Goal: Transaction & Acquisition: Purchase product/service

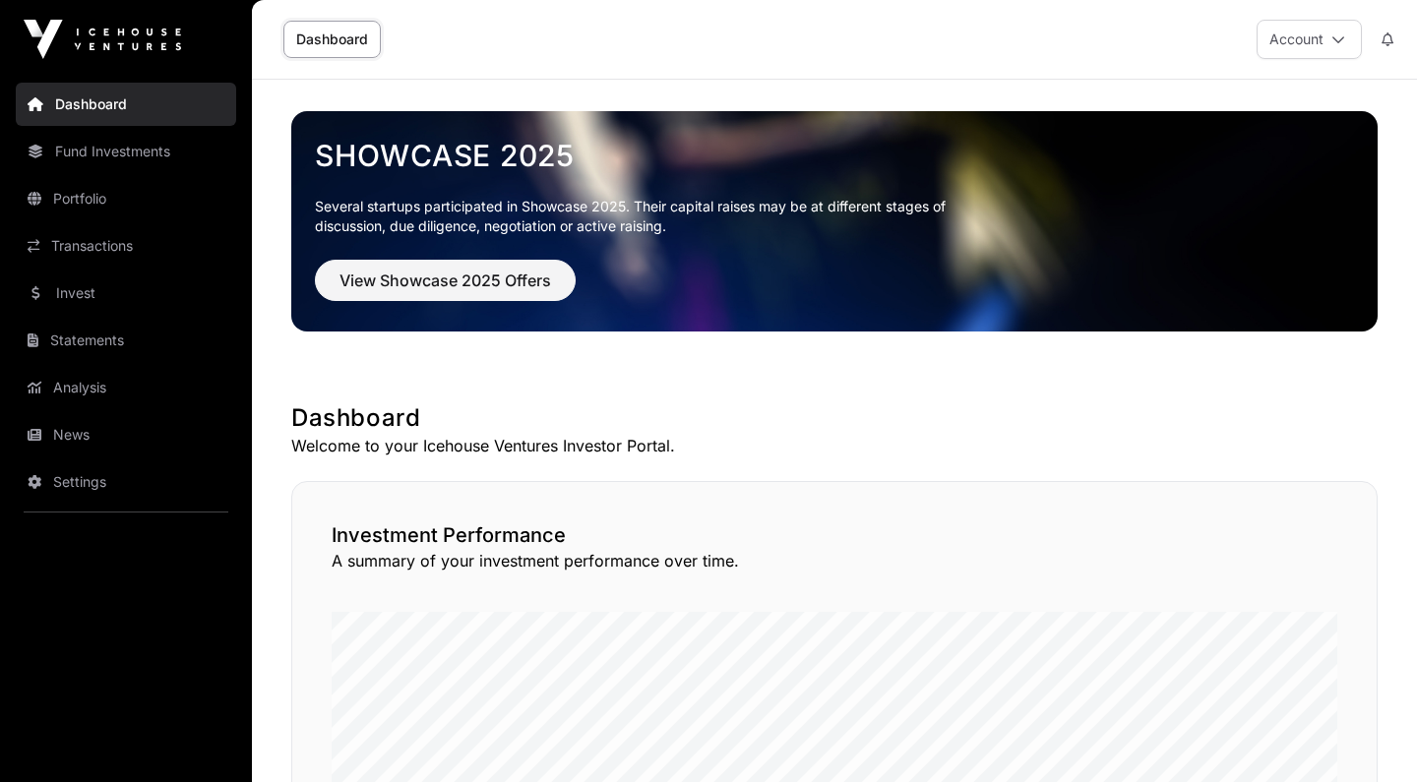
click at [394, 269] on span "View Showcase 2025 Offers" at bounding box center [445, 281] width 212 height 24
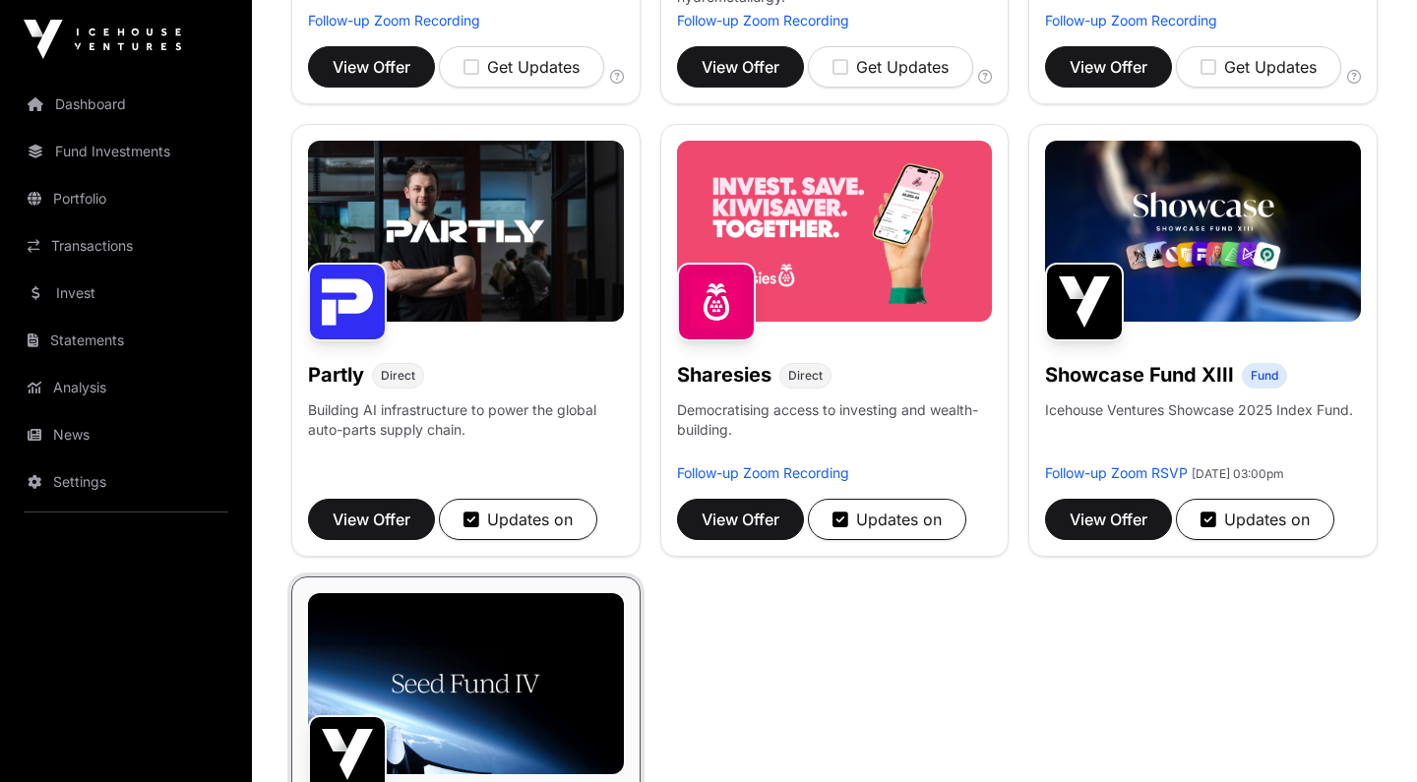
scroll to position [1099, 0]
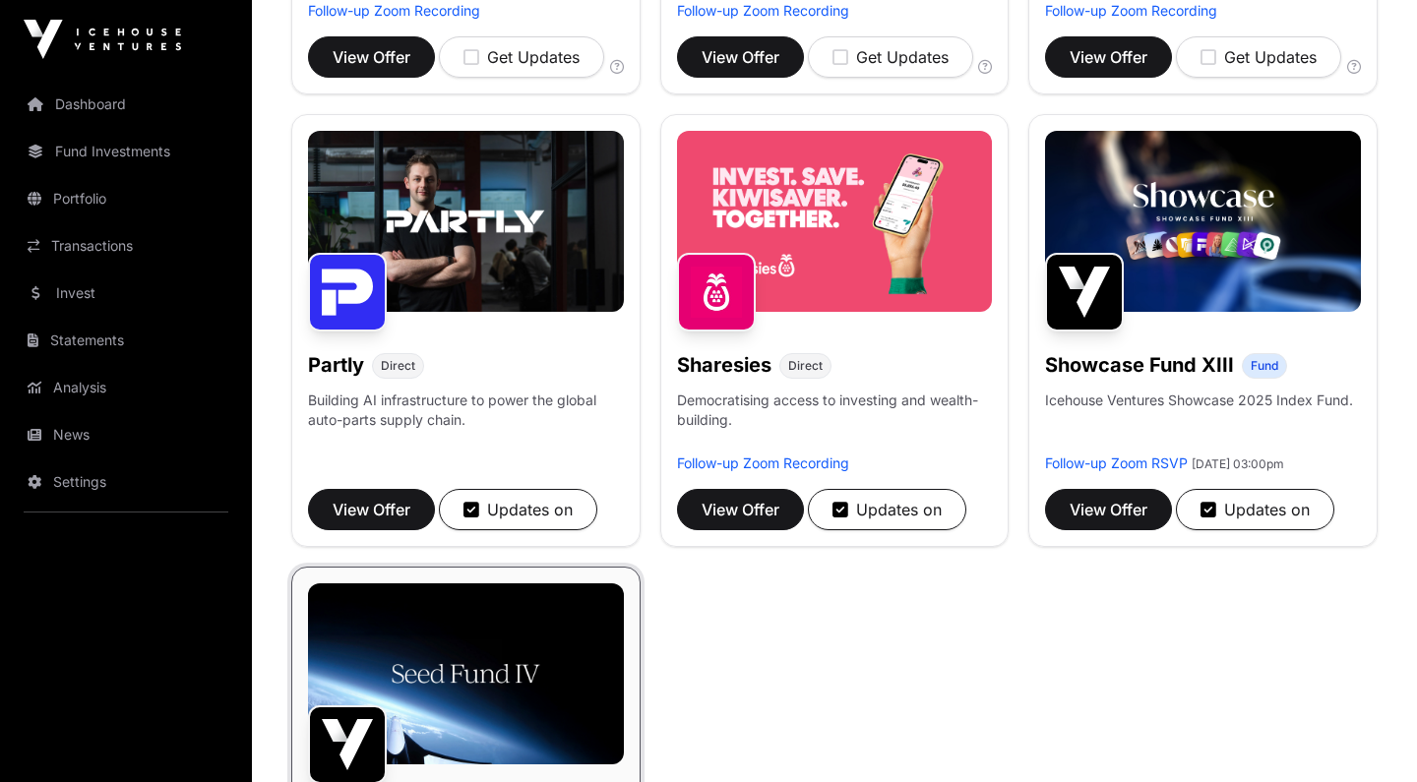
click at [720, 510] on span "View Offer" at bounding box center [740, 510] width 78 height 24
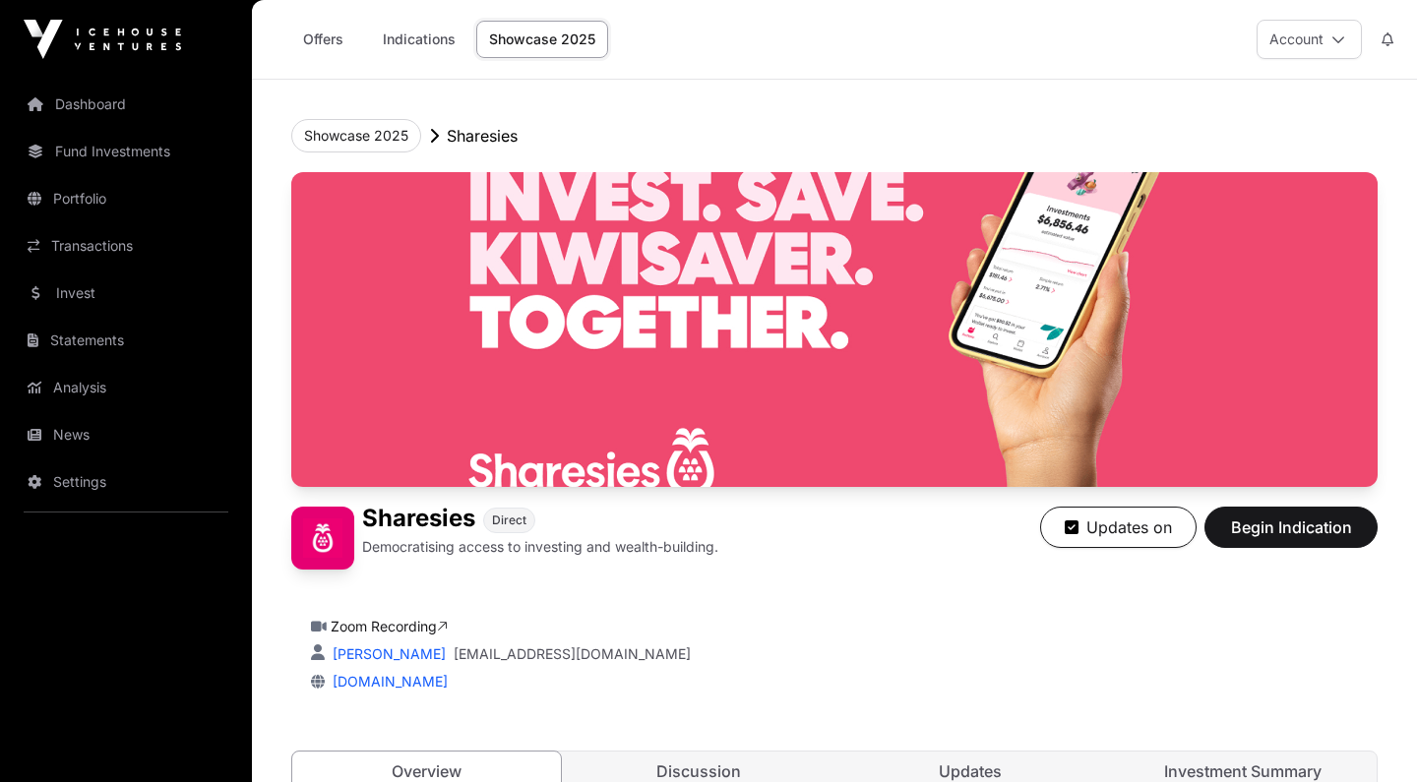
click at [1250, 529] on span "Begin Indication" at bounding box center [1291, 528] width 124 height 24
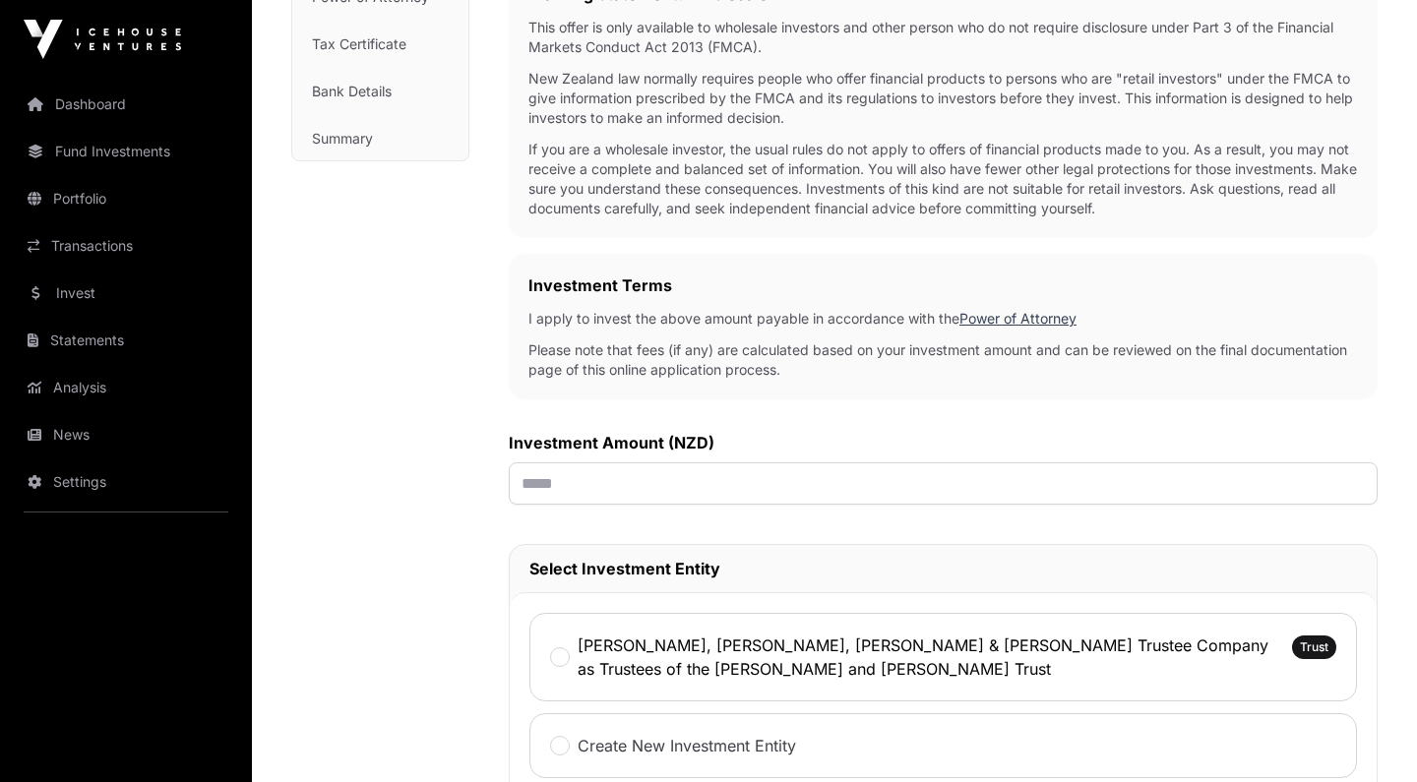
scroll to position [381, 0]
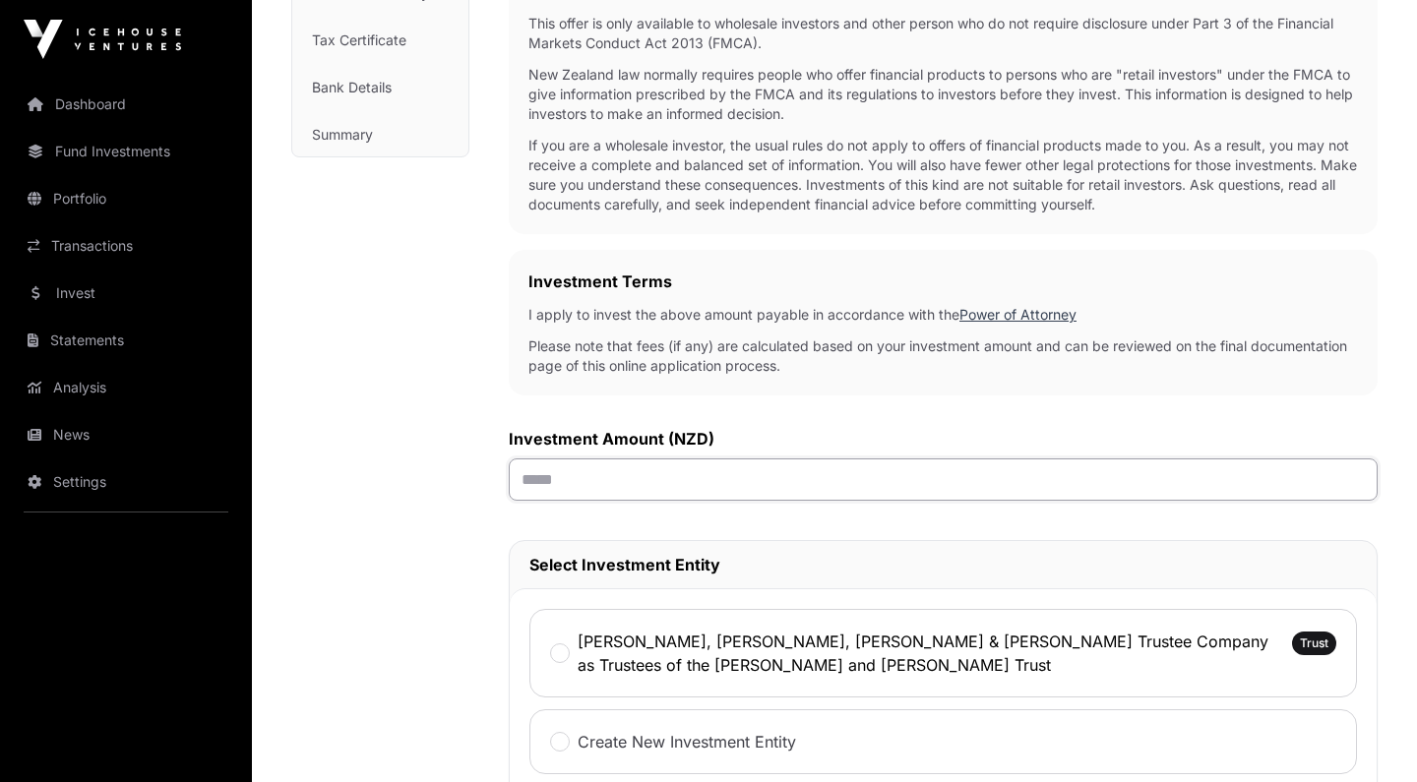
click at [720, 477] on input "text" at bounding box center [943, 479] width 869 height 42
type input "******"
click at [342, 509] on div "Investment Investment AML Nature & Purpose Wholesale Power of Attorney Tax Cert…" at bounding box center [380, 536] width 178 height 1501
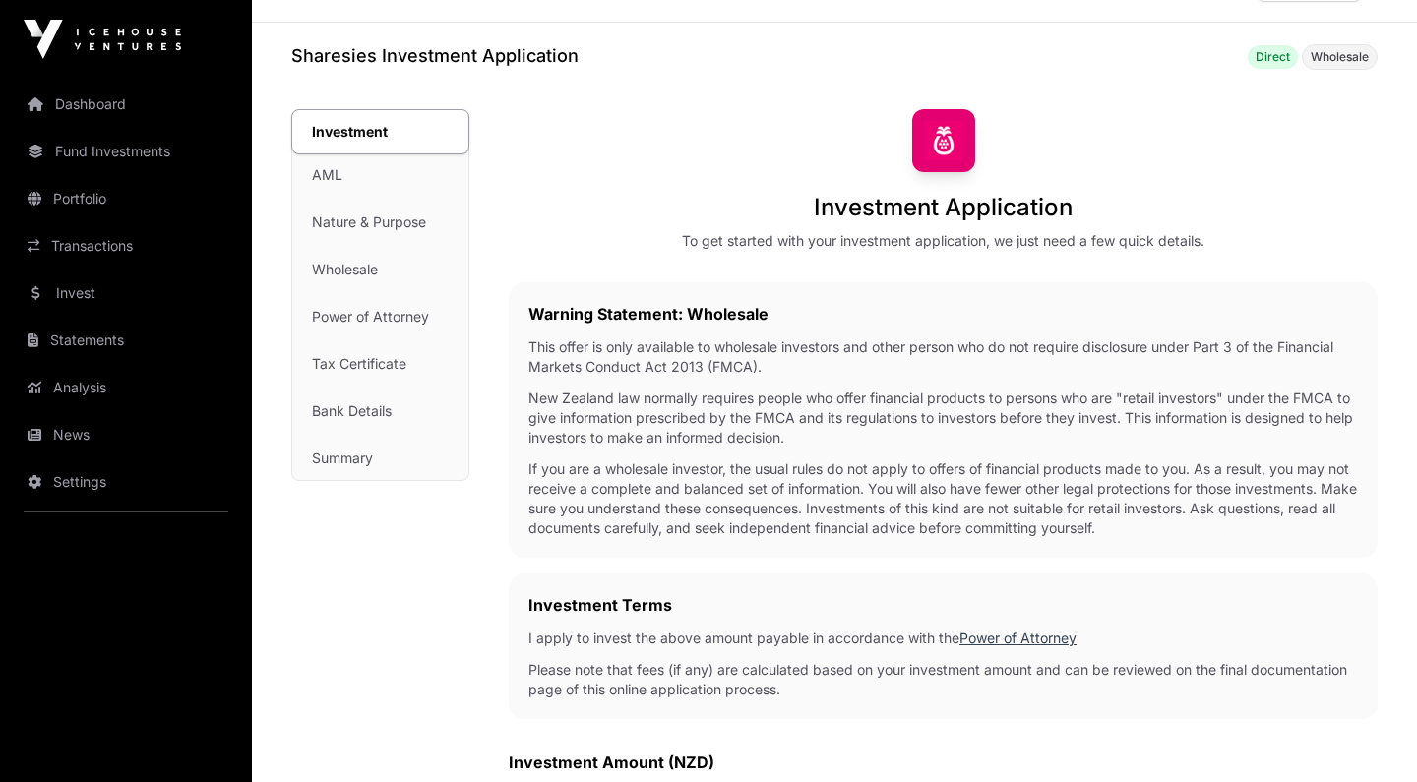
scroll to position [0, 0]
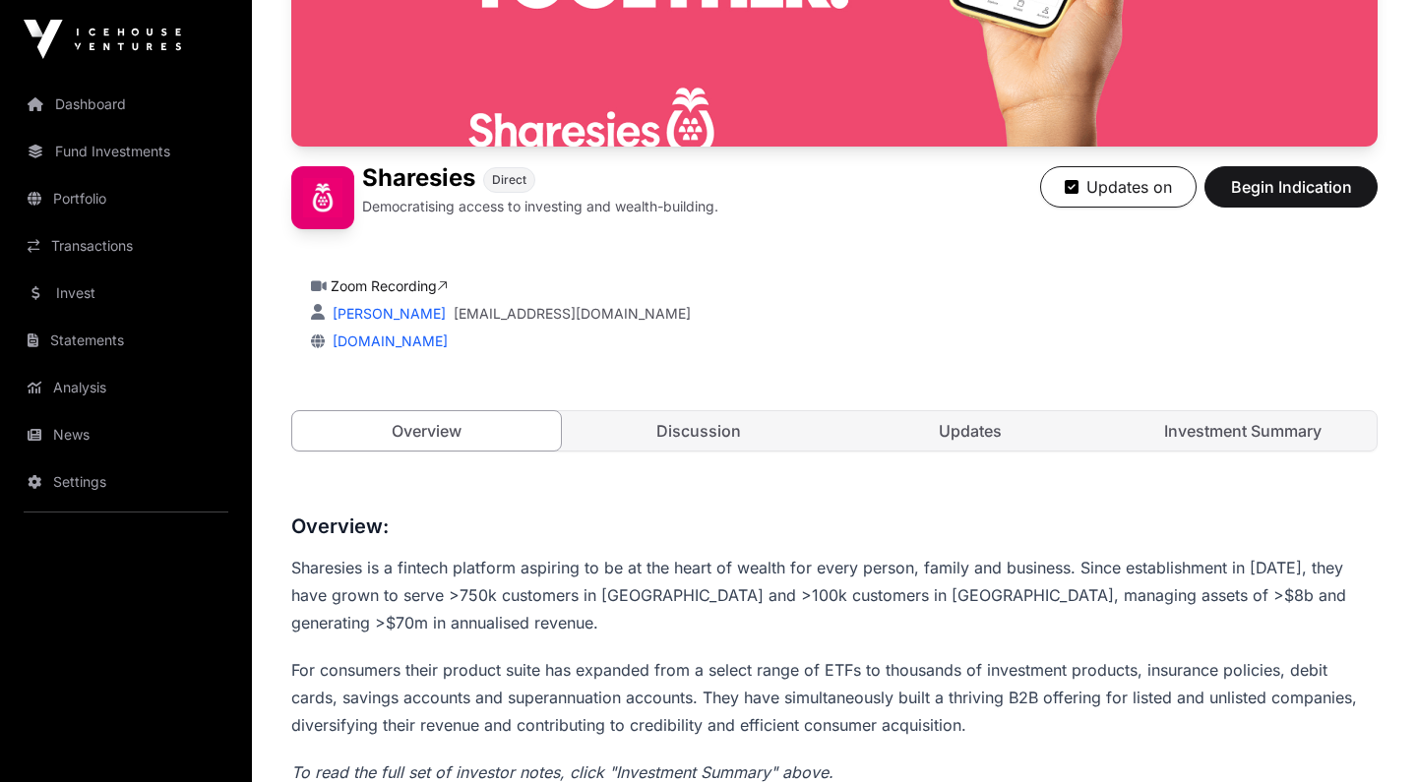
scroll to position [357, 0]
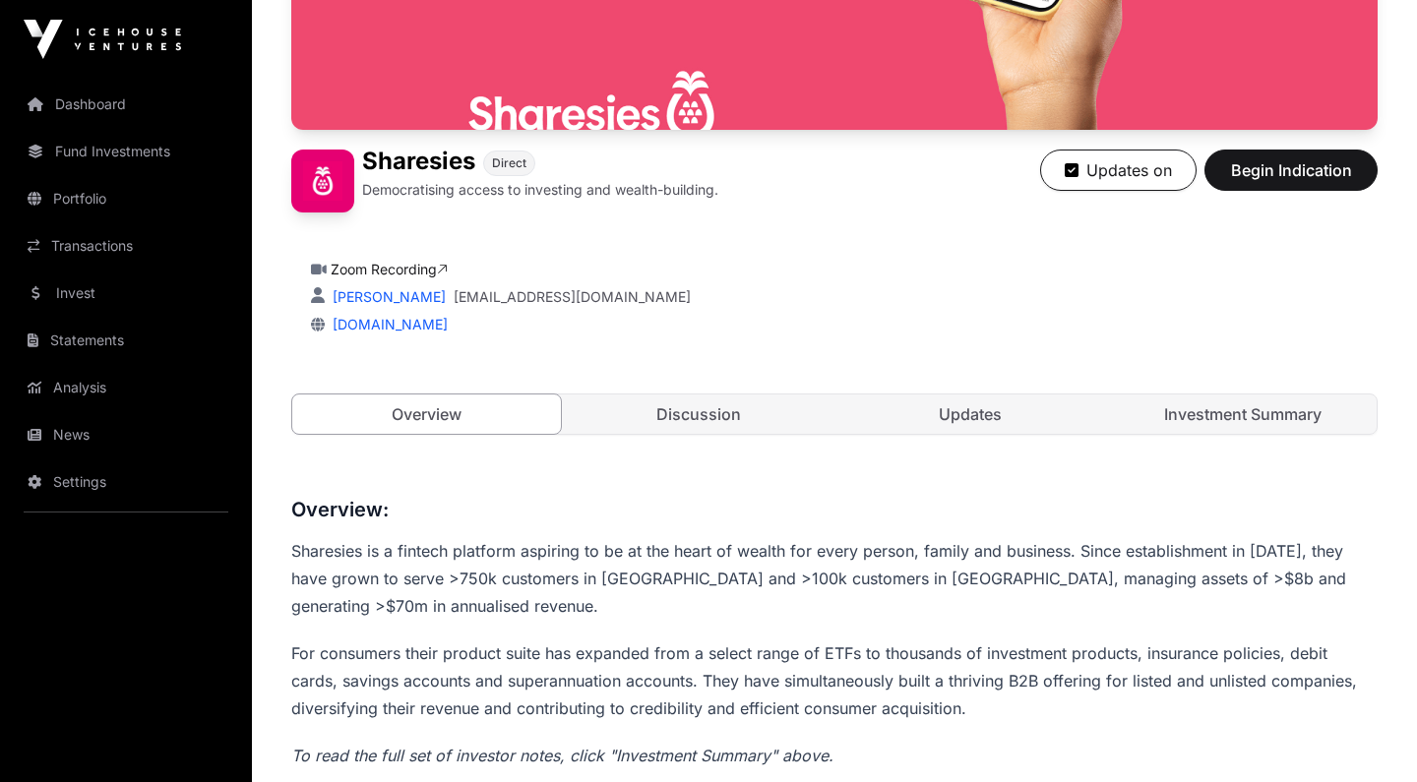
click at [1219, 421] on link "Investment Summary" at bounding box center [1243, 413] width 269 height 39
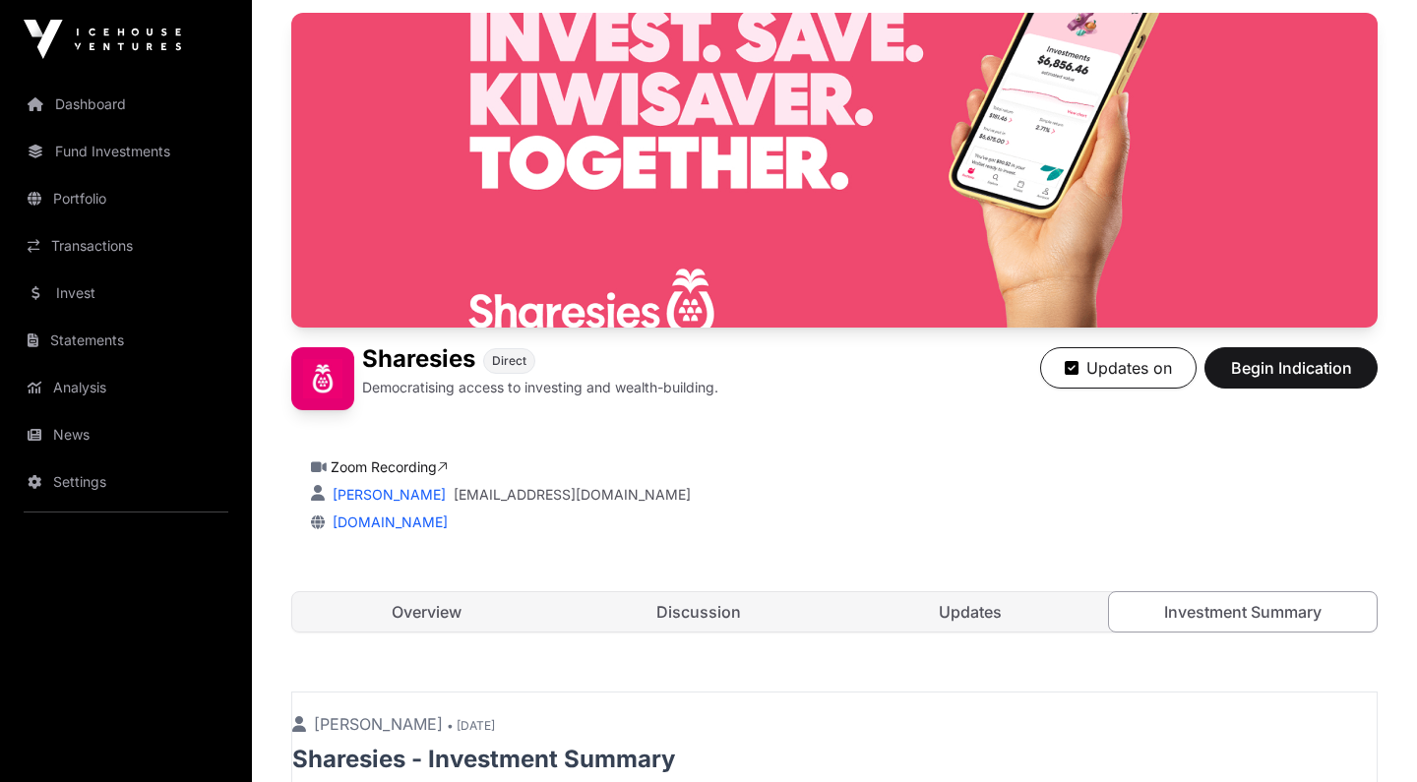
scroll to position [251, 0]
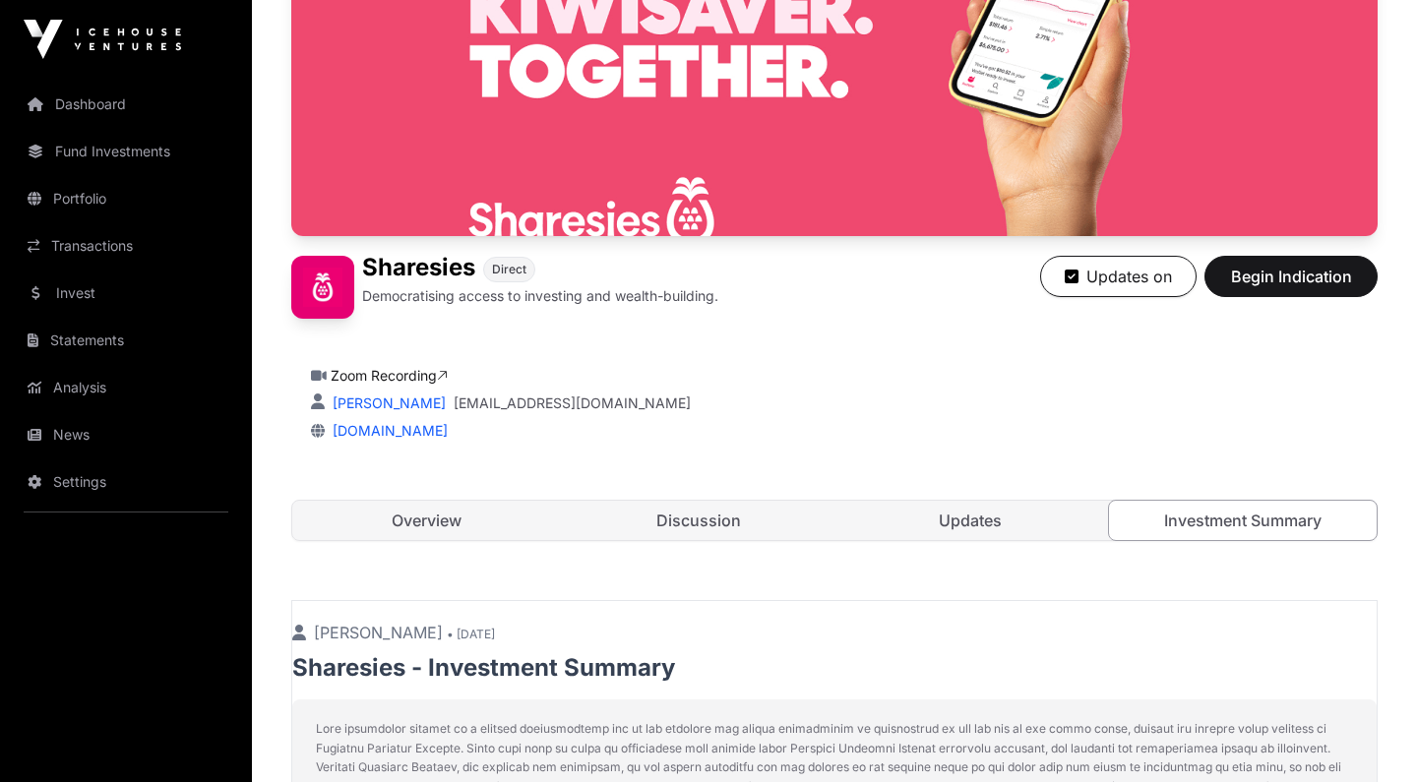
click at [940, 527] on link "Updates" at bounding box center [970, 520] width 269 height 39
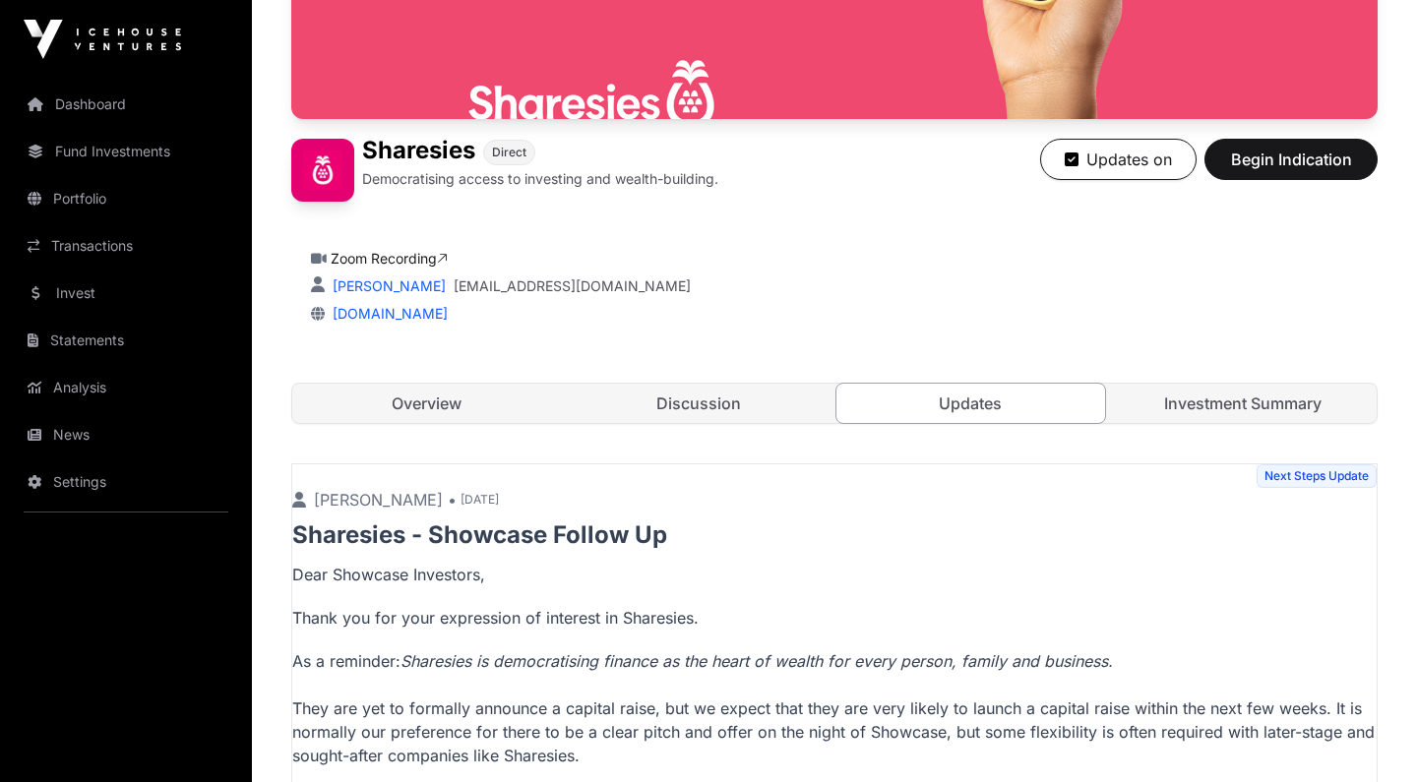
scroll to position [327, 0]
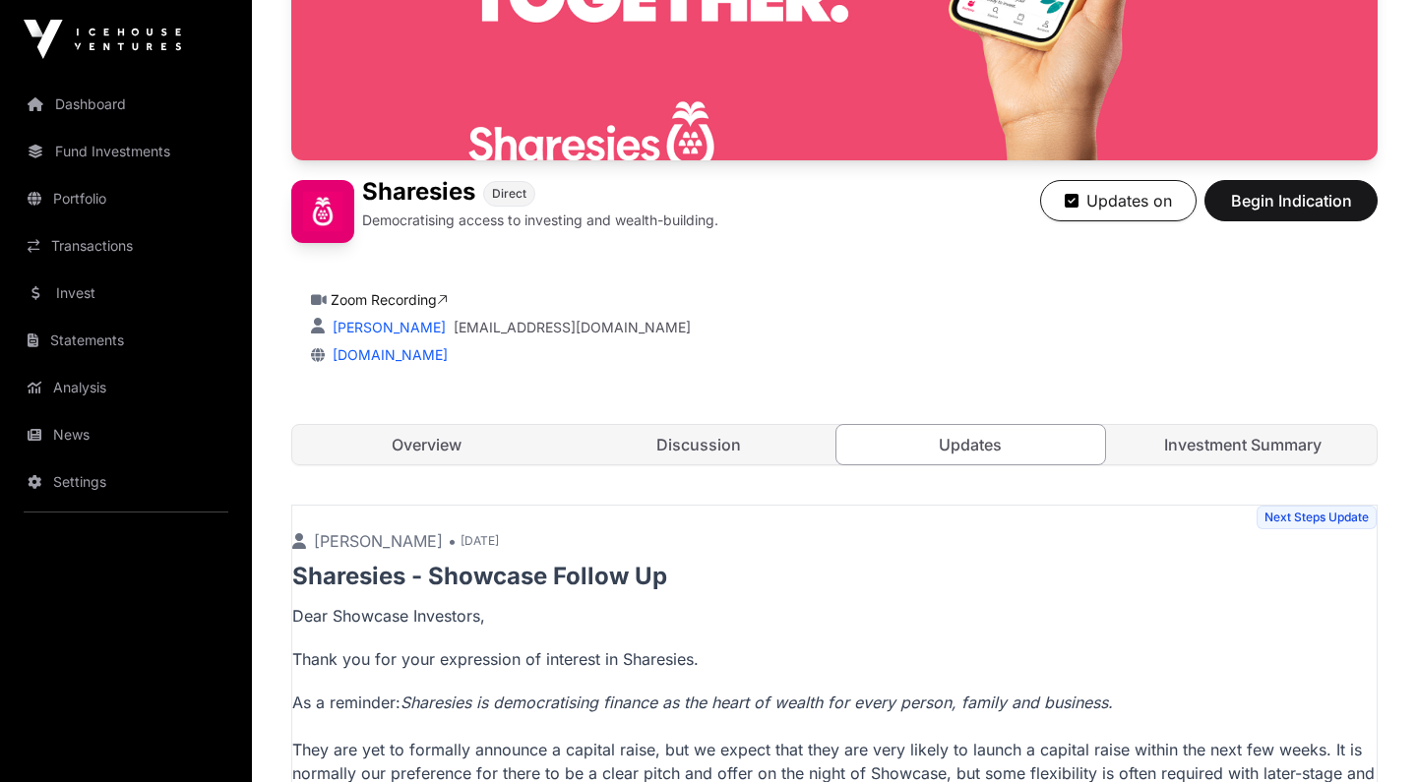
click at [740, 446] on link "Discussion" at bounding box center [699, 444] width 269 height 39
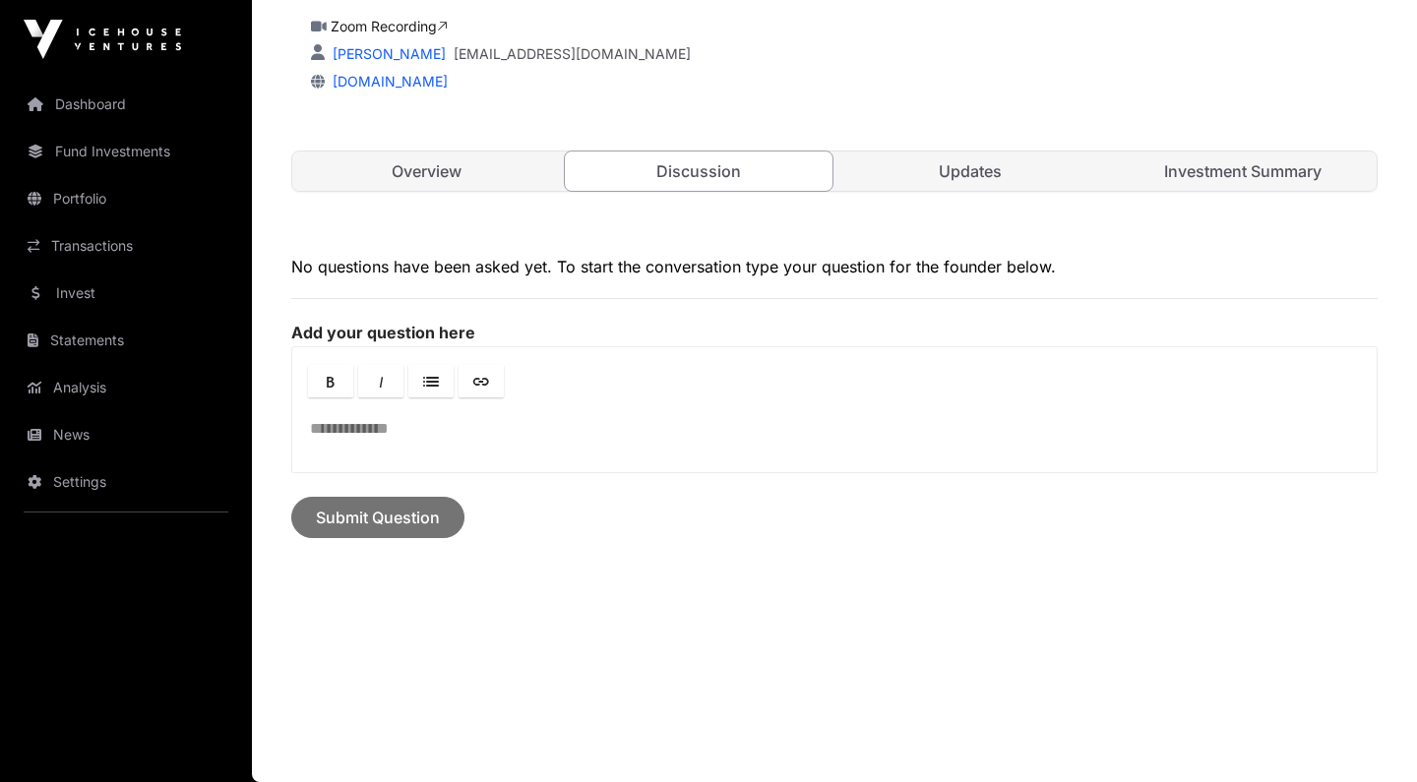
scroll to position [358, 0]
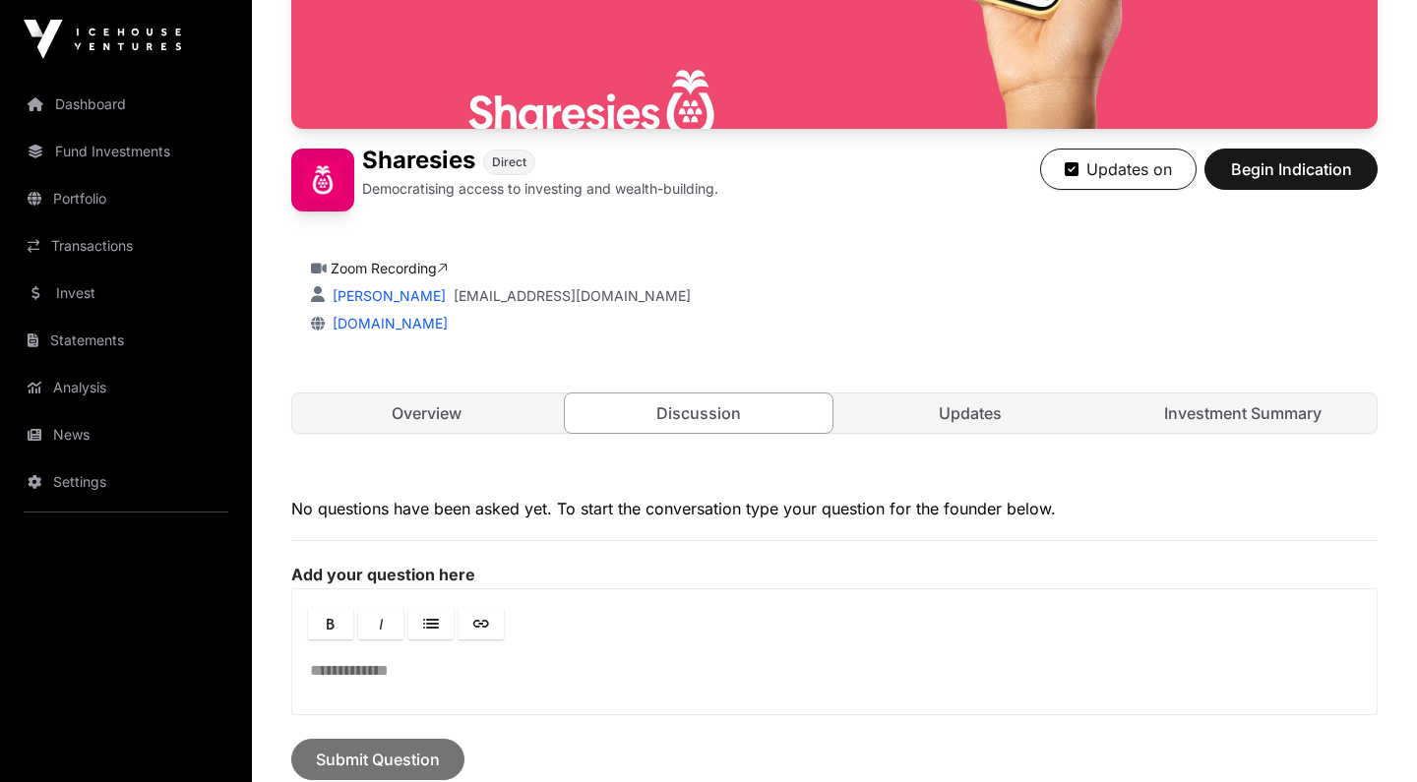
click at [1214, 410] on link "Investment Summary" at bounding box center [1243, 413] width 269 height 39
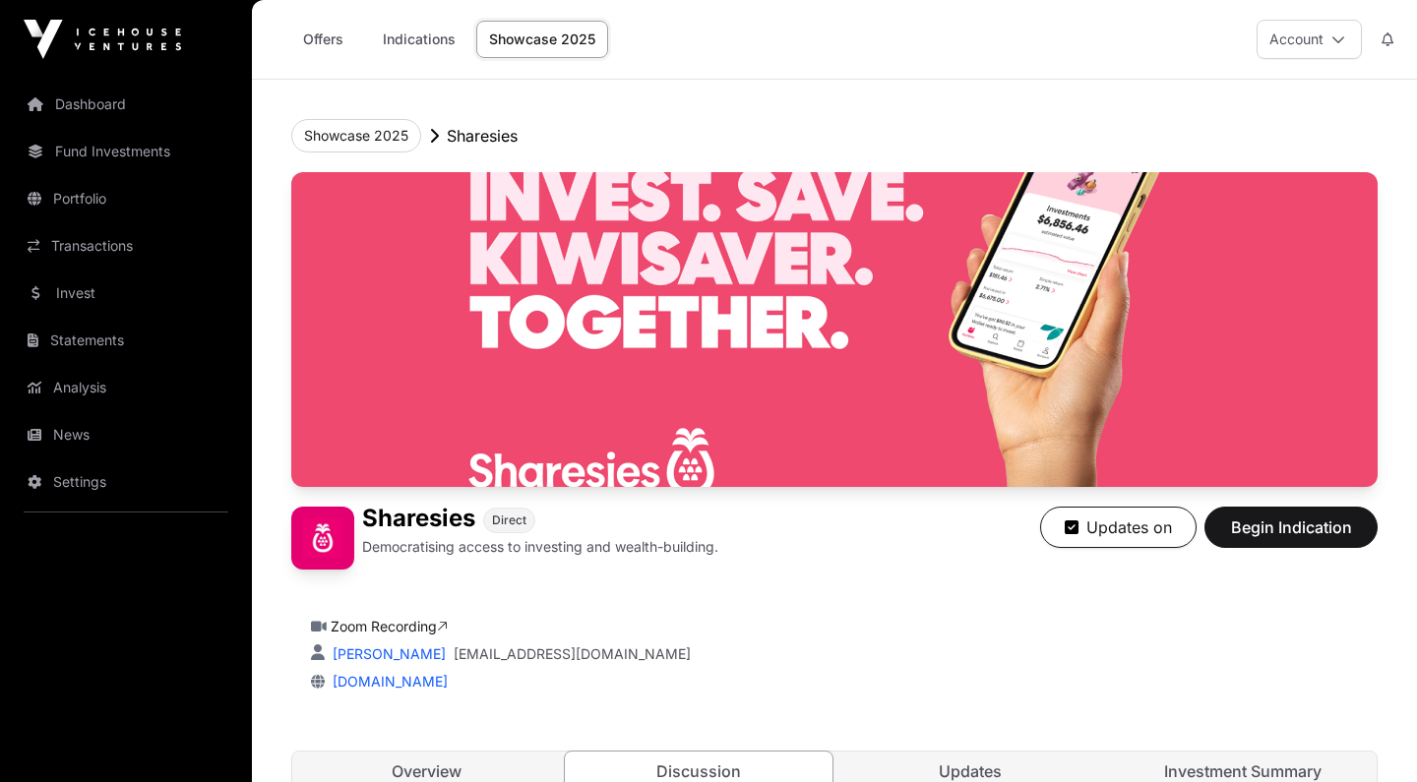
scroll to position [358, 0]
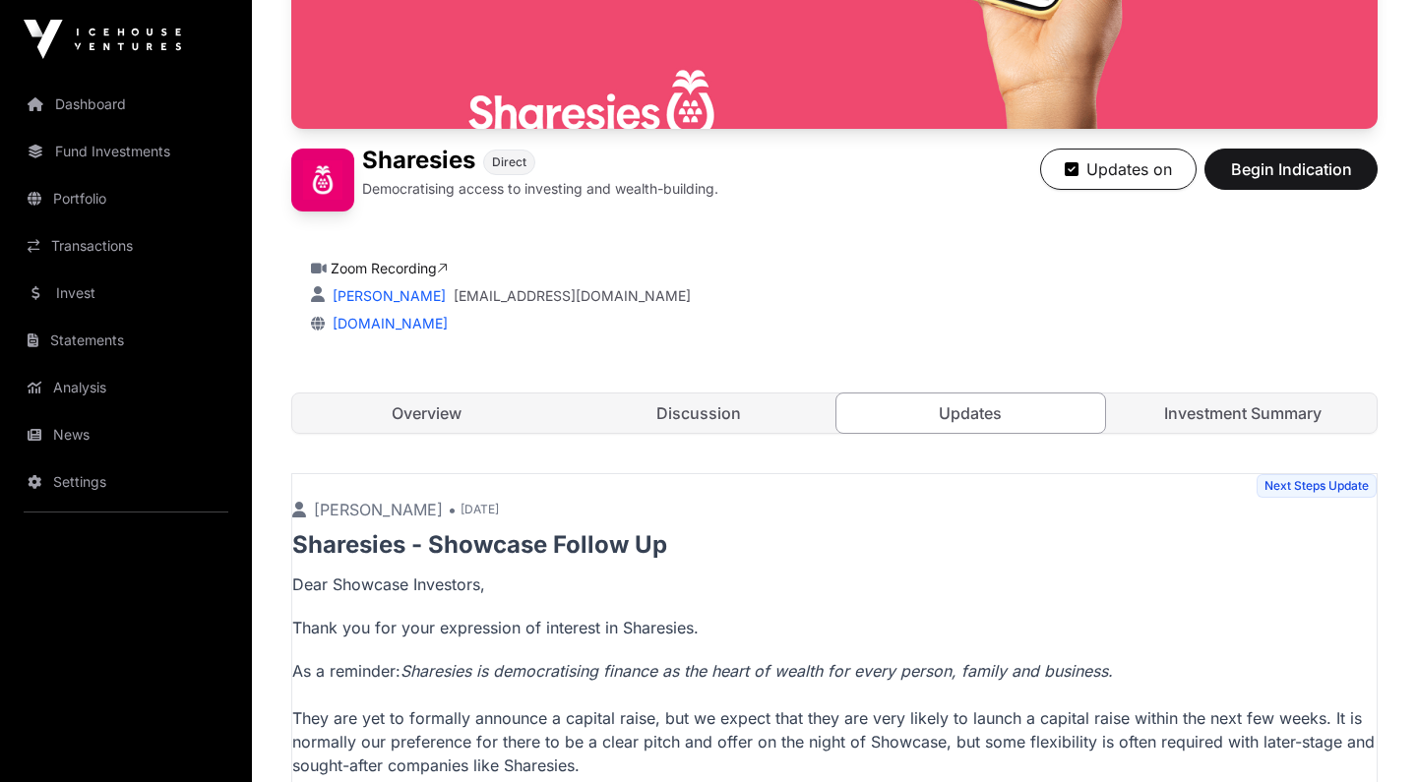
scroll to position [327, 0]
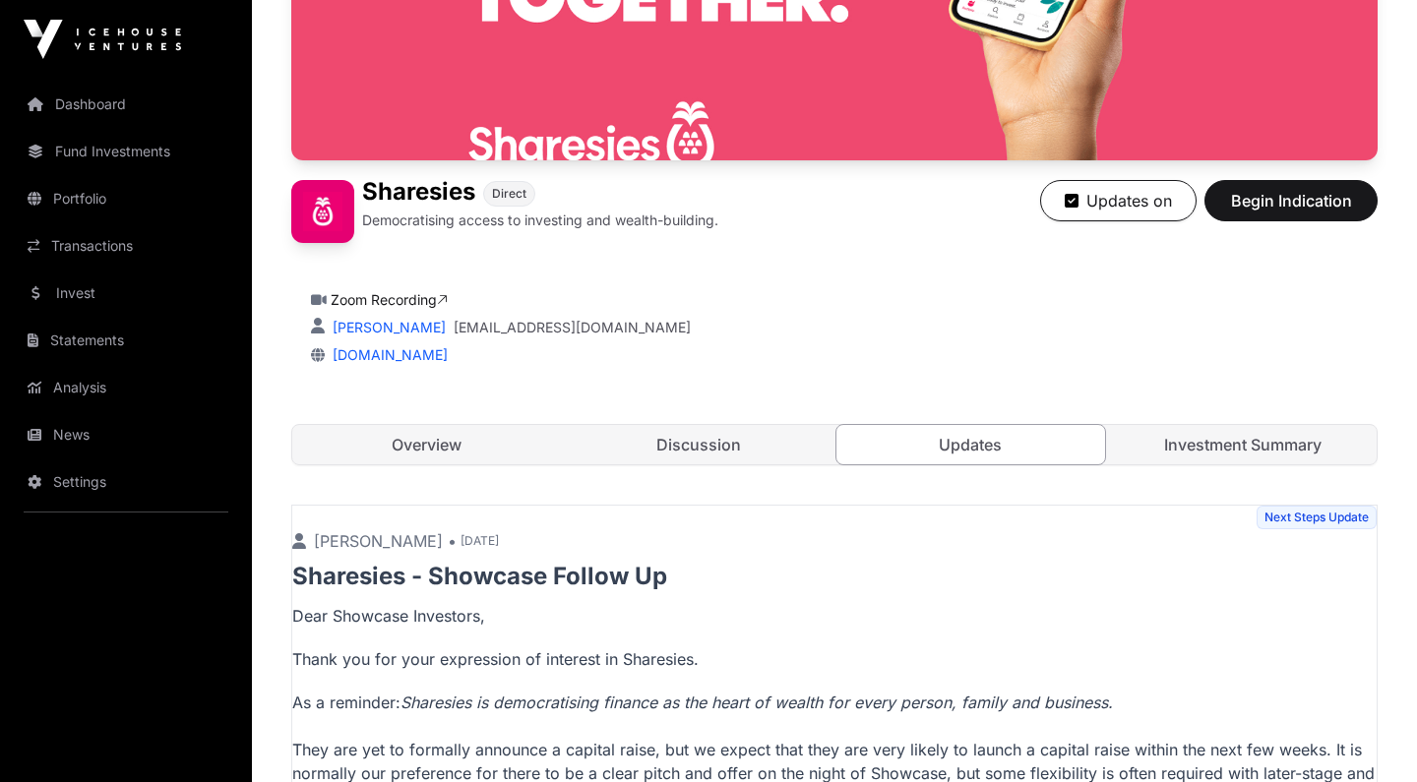
click at [103, 113] on link "Dashboard" at bounding box center [126, 104] width 220 height 43
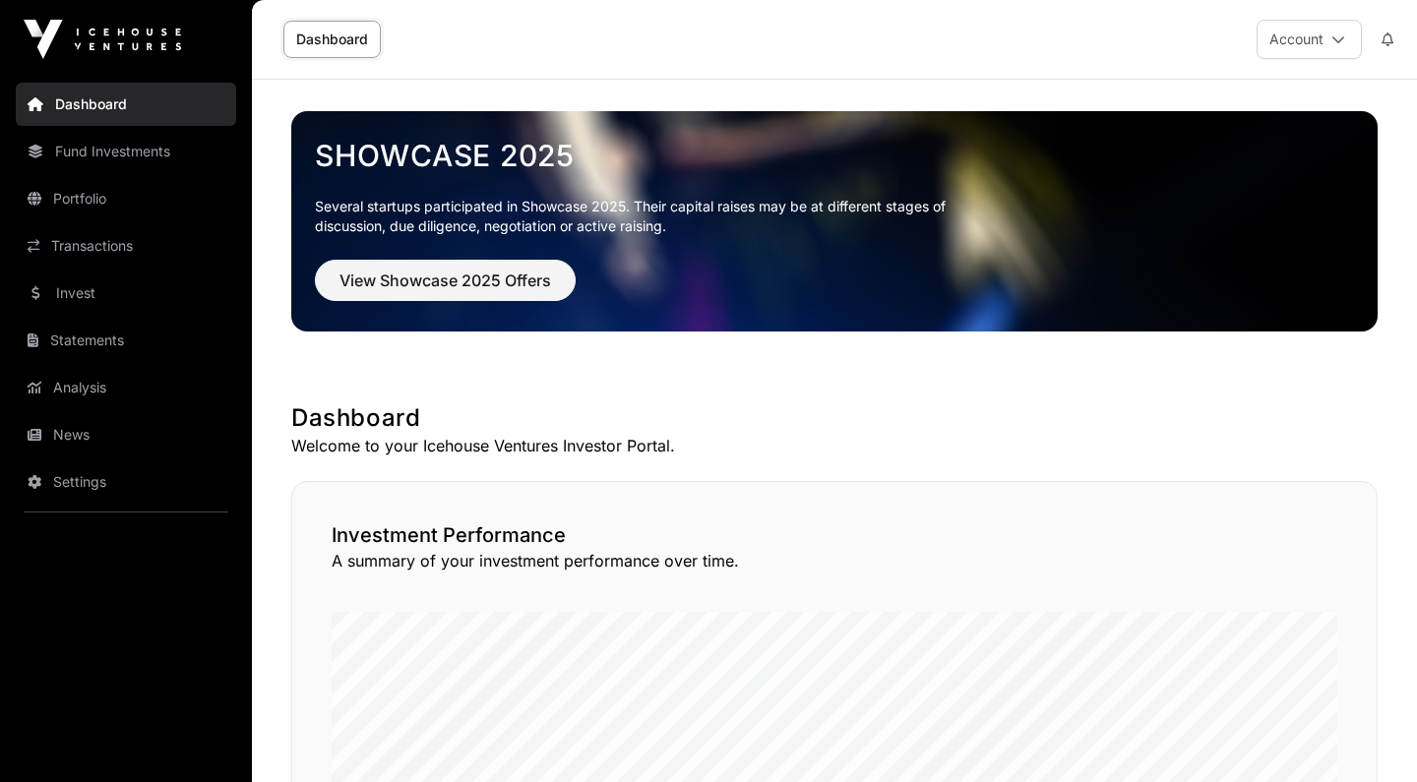
click at [454, 307] on div "Showcase 2025 Several startups participated in Showcase 2025. Their capital rai…" at bounding box center [834, 219] width 1055 height 193
click at [453, 287] on span "View Showcase 2025 Offers" at bounding box center [445, 281] width 212 height 24
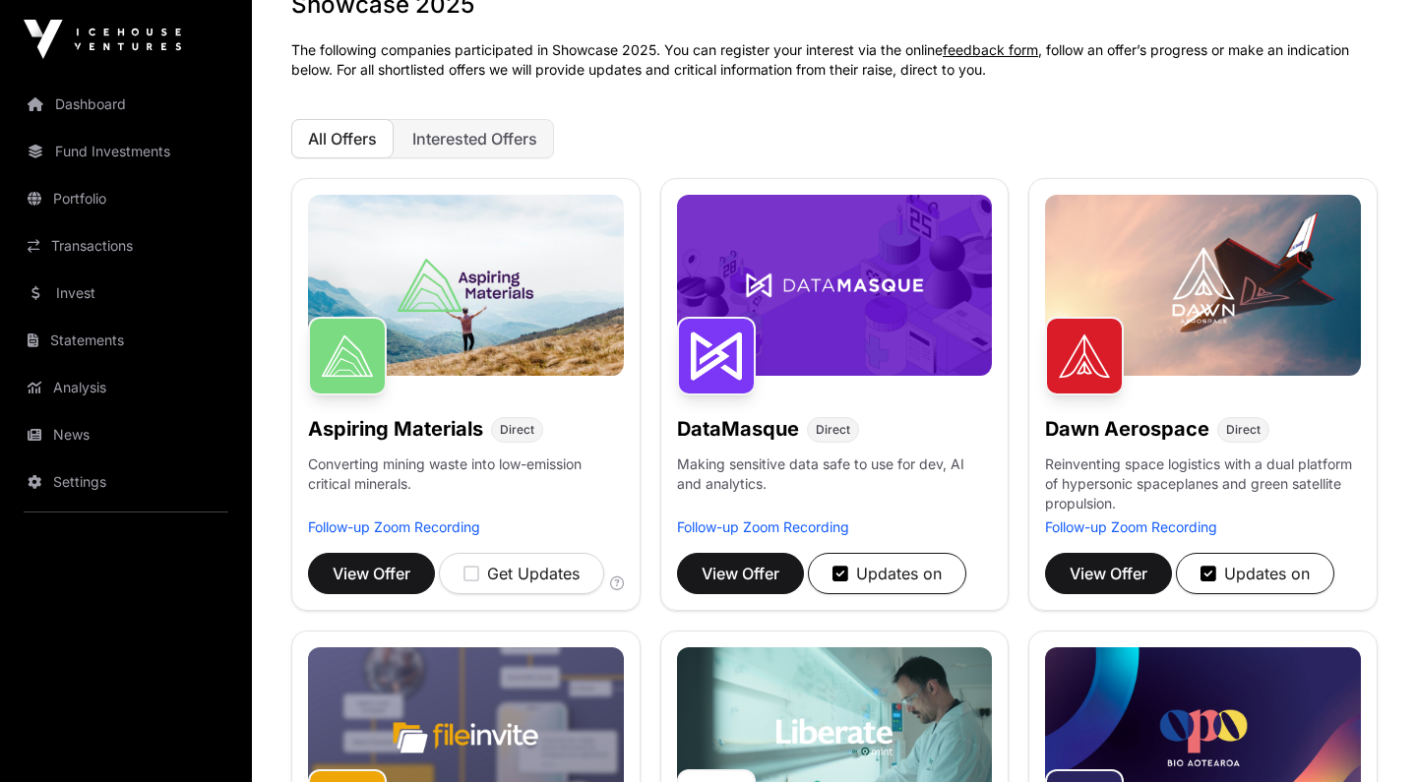
scroll to position [126, 0]
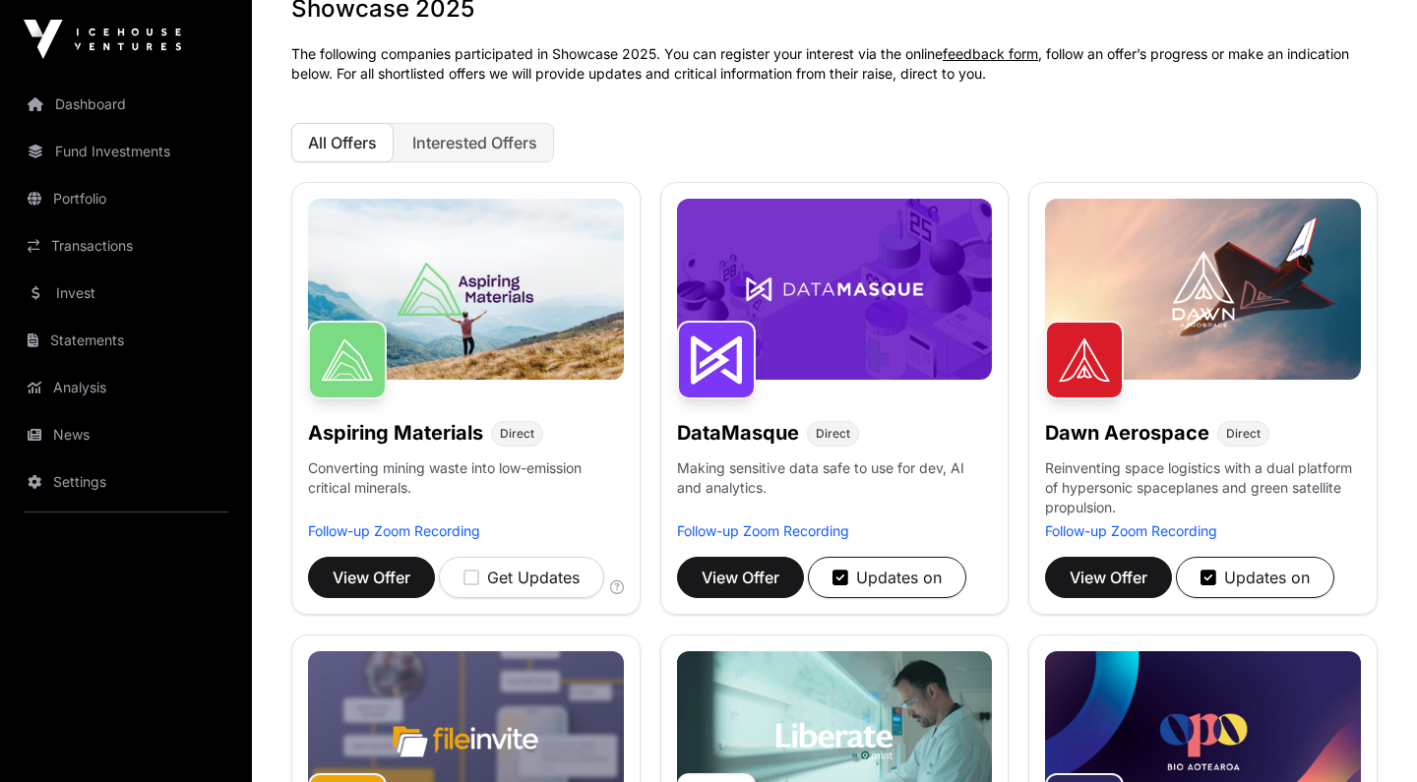
click at [523, 148] on span "Interested Offers" at bounding box center [474, 143] width 125 height 20
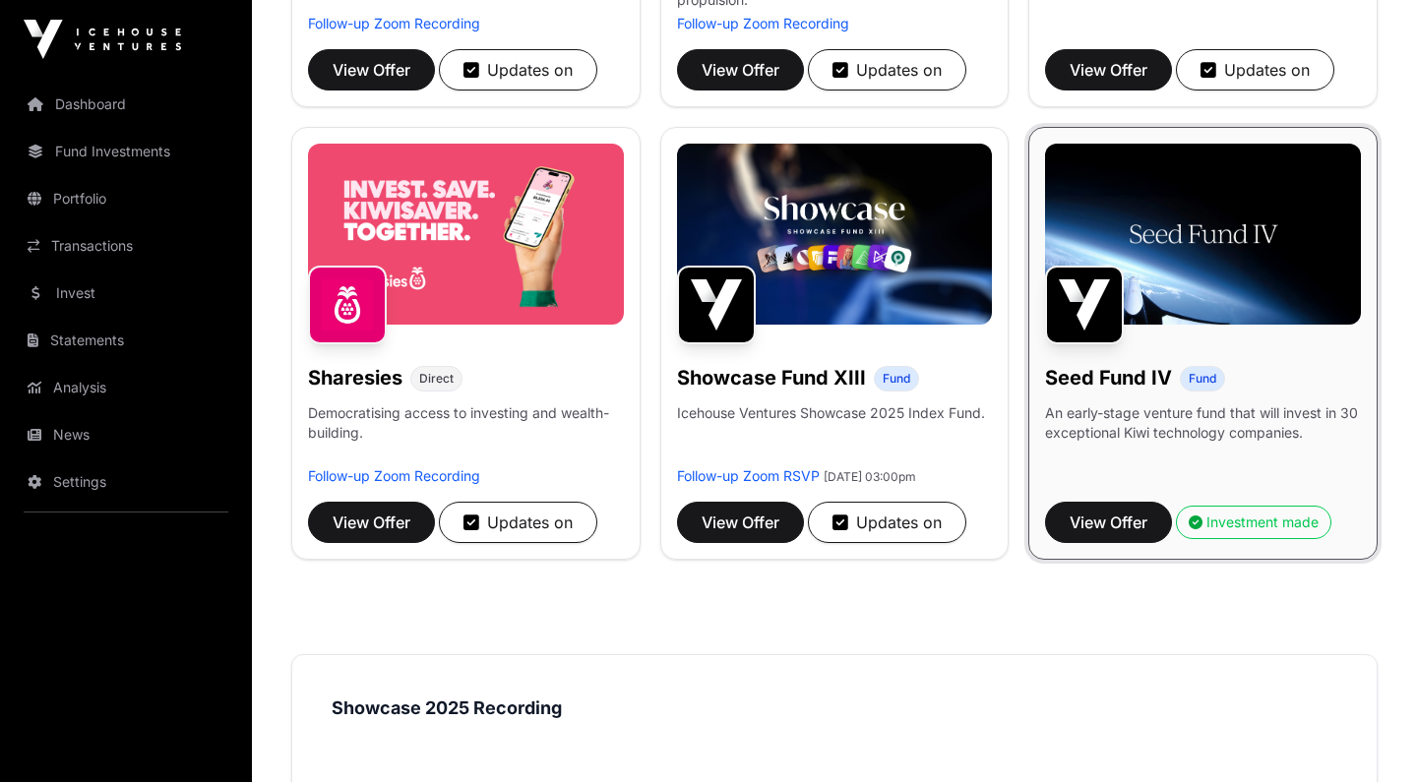
scroll to position [625, 0]
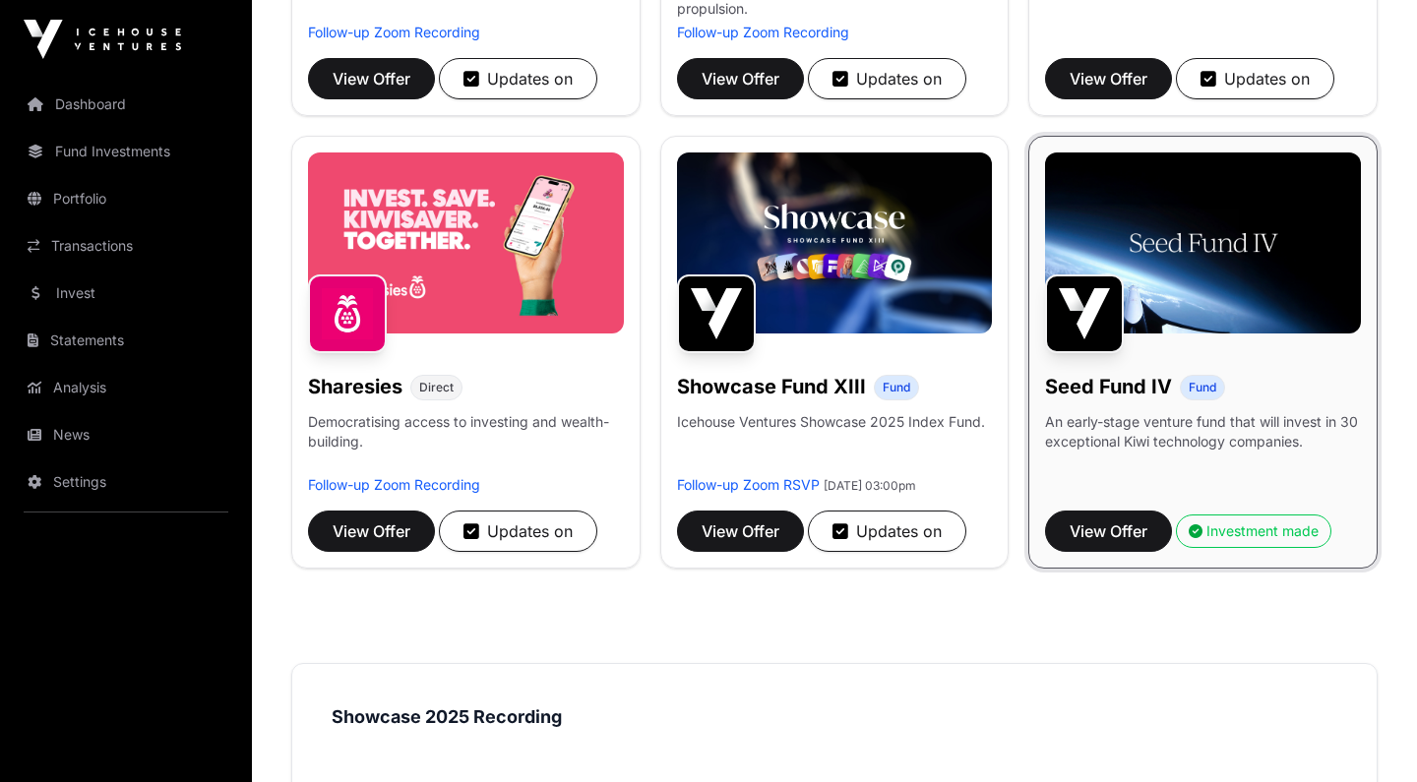
click at [409, 540] on span "View Offer" at bounding box center [372, 531] width 78 height 24
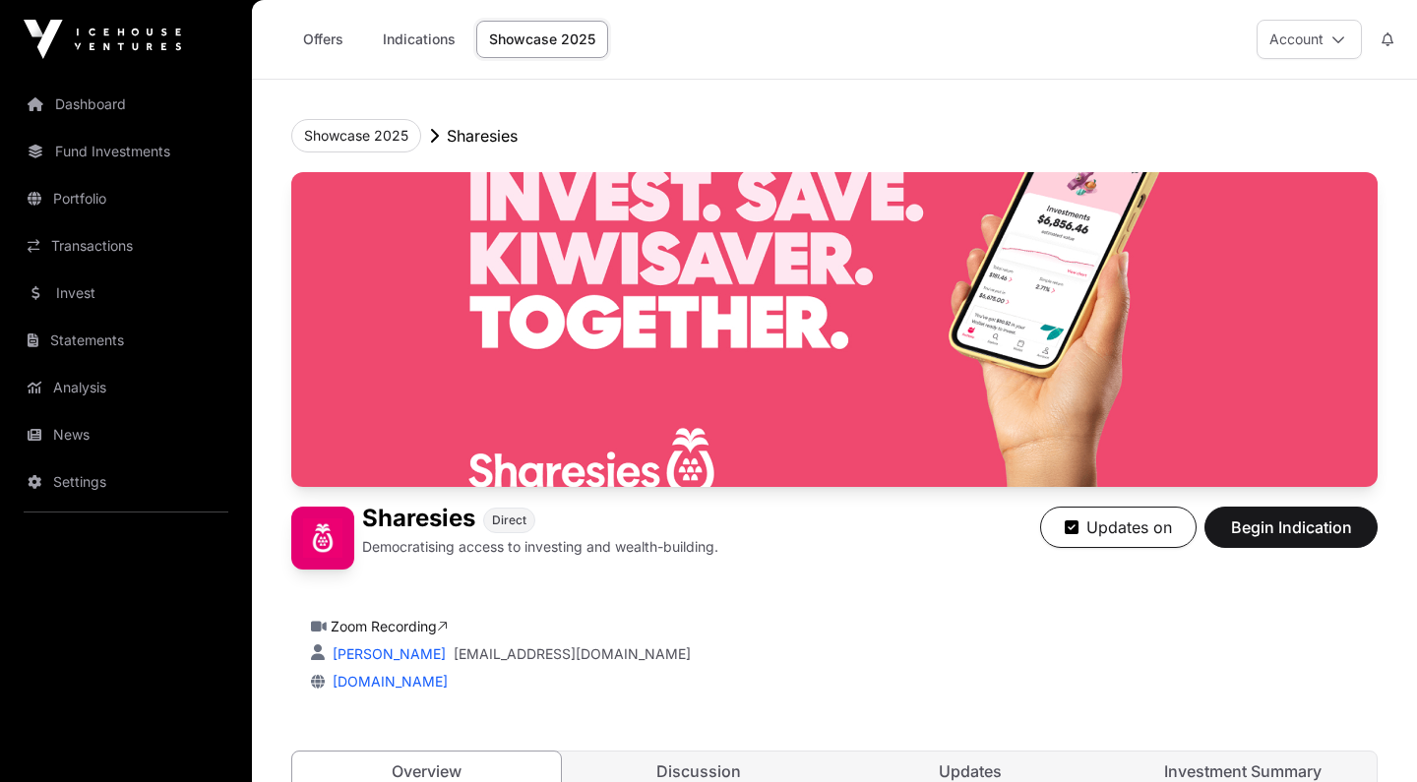
click at [1278, 525] on span "Begin Indication" at bounding box center [1291, 528] width 124 height 24
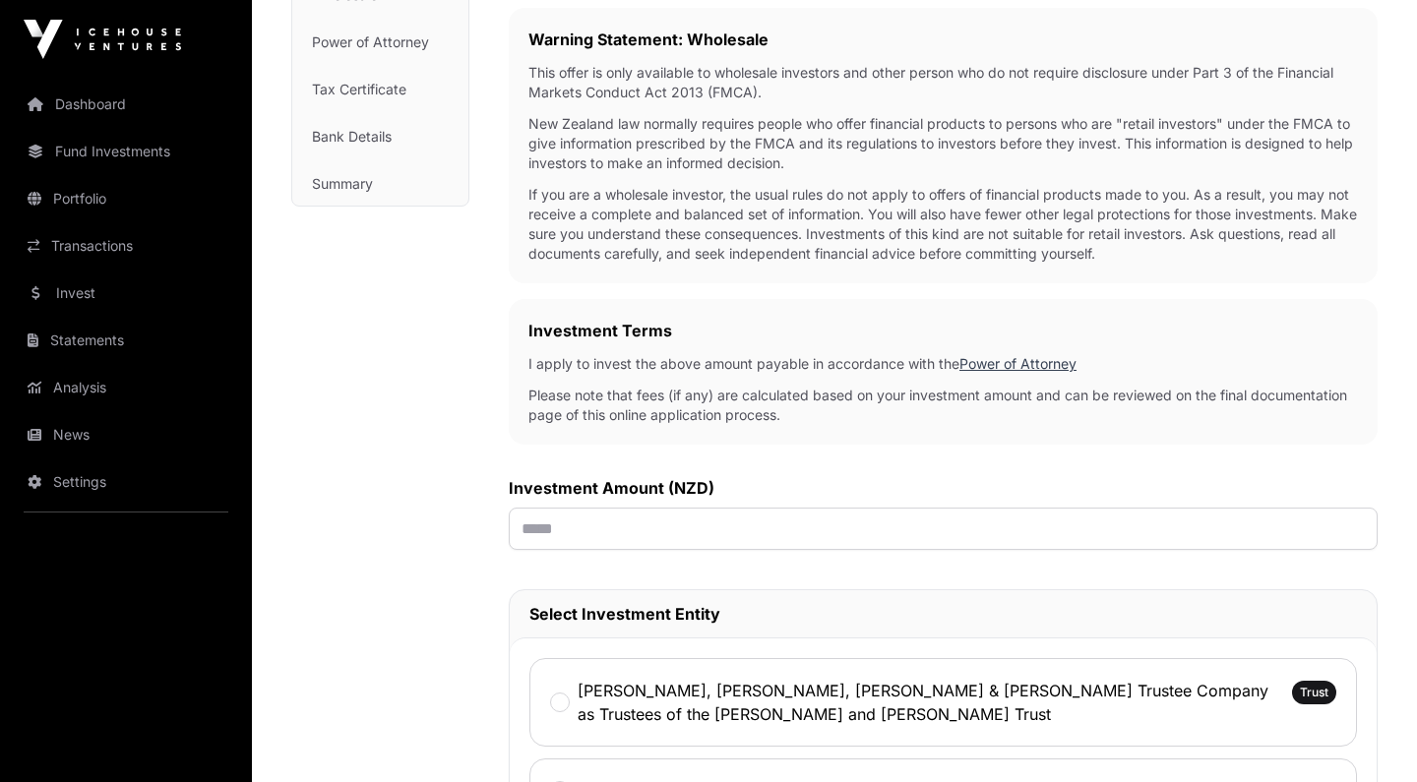
scroll to position [519, 0]
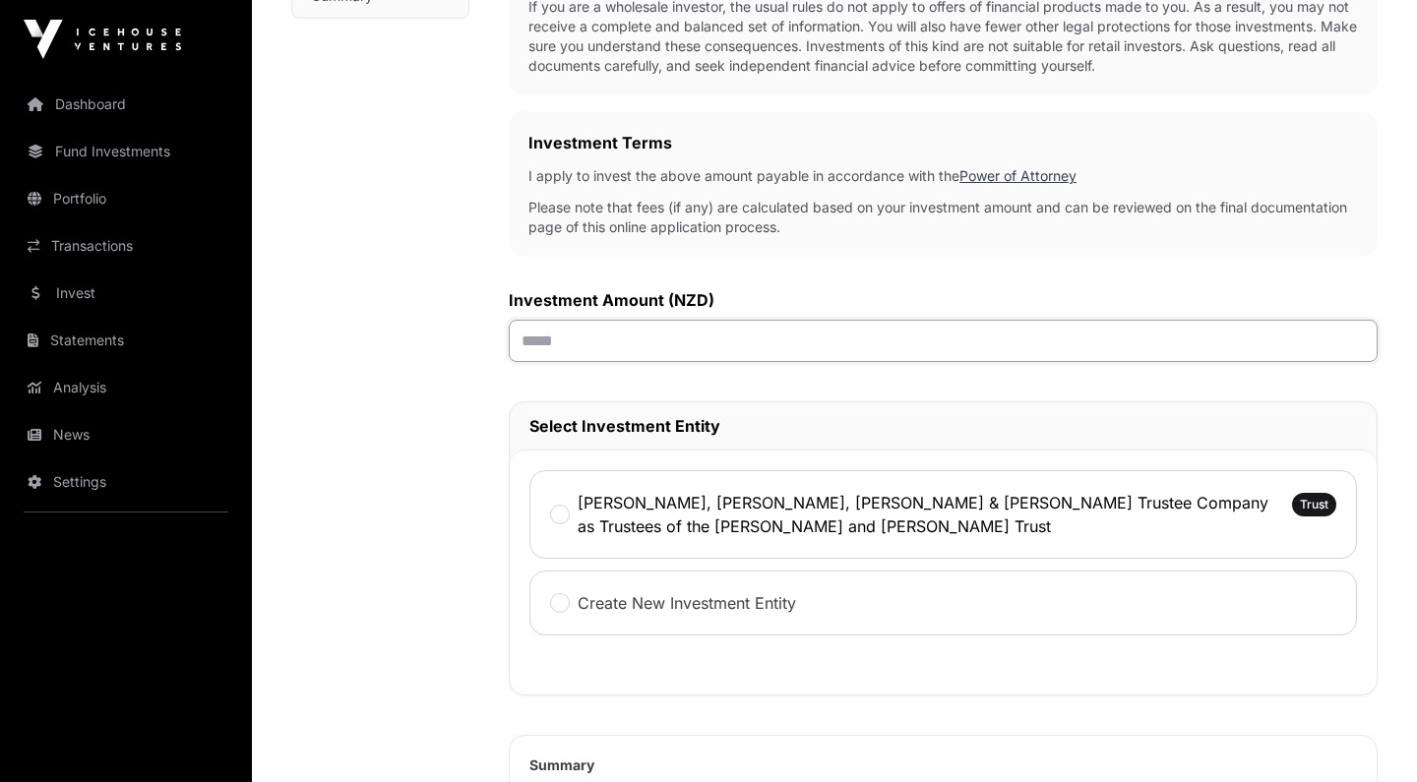
click at [688, 339] on input "text" at bounding box center [943, 341] width 869 height 42
type input "******"
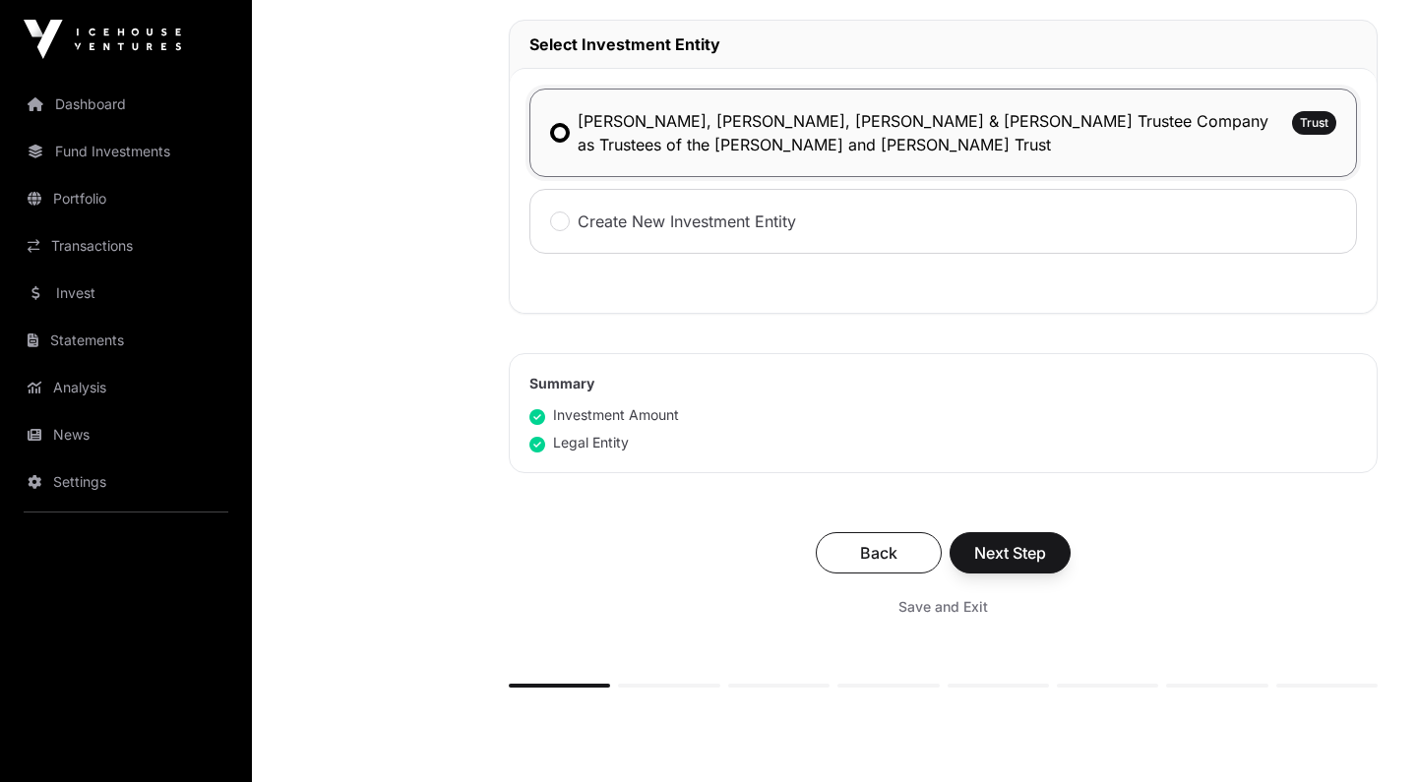
scroll to position [919, 0]
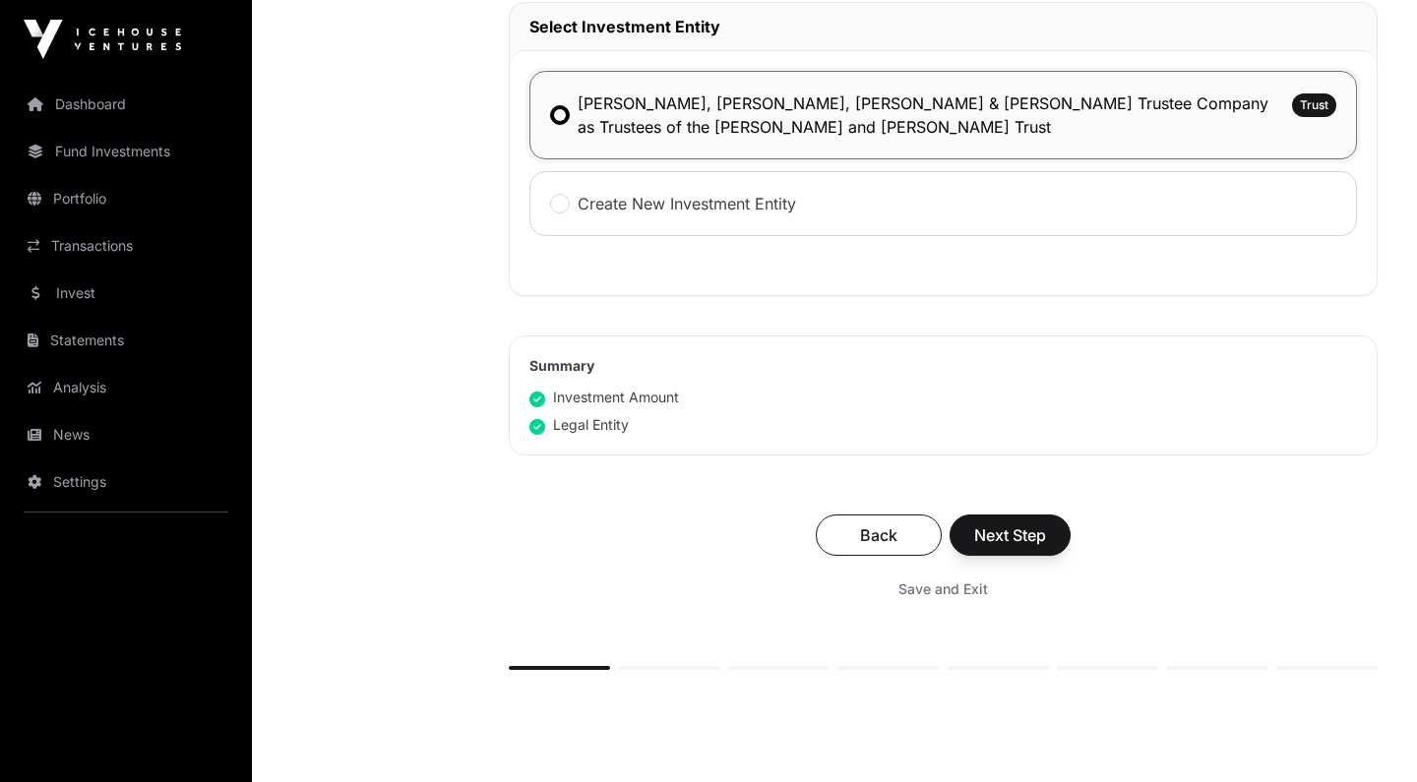
click at [1038, 531] on span "Next Step" at bounding box center [1010, 535] width 72 height 24
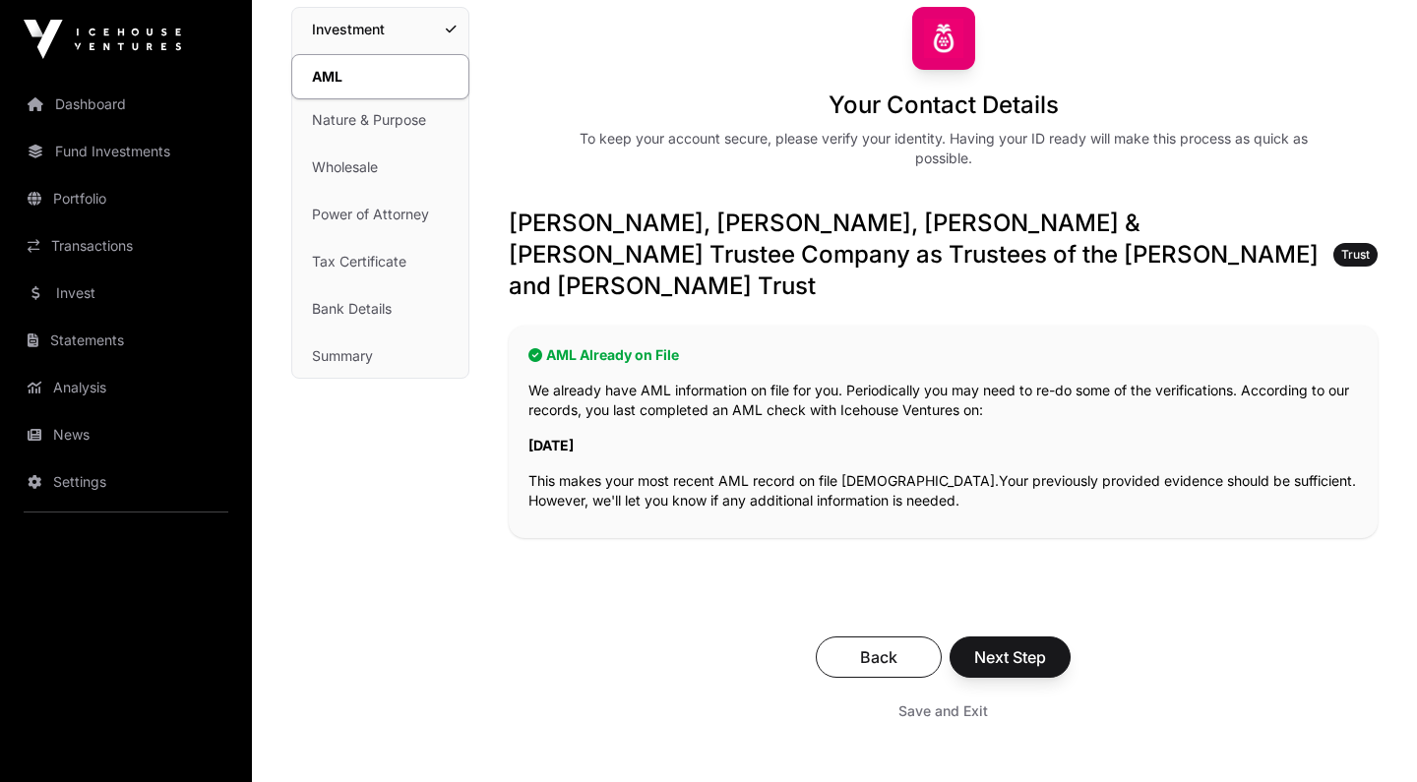
scroll to position [166, 0]
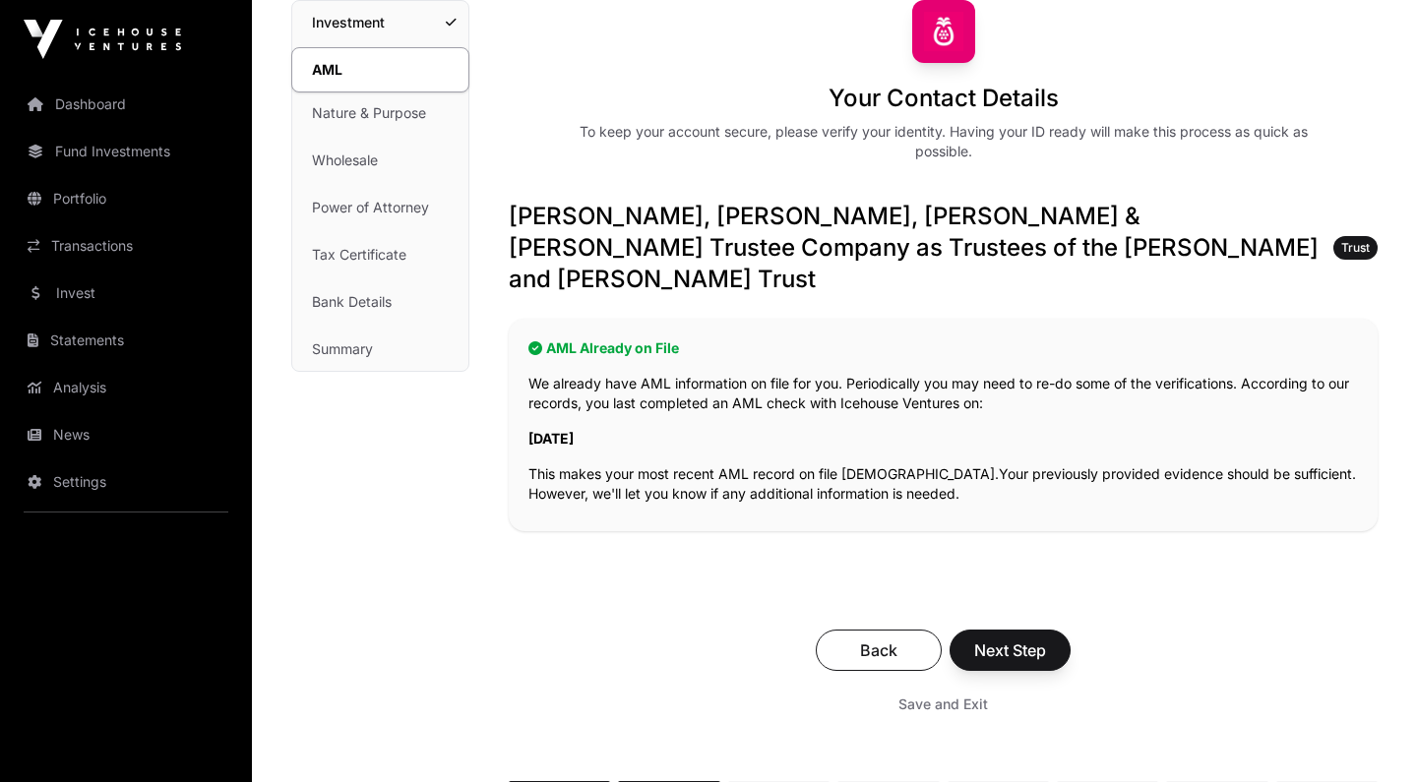
click at [1009, 638] on span "Next Step" at bounding box center [1010, 650] width 72 height 24
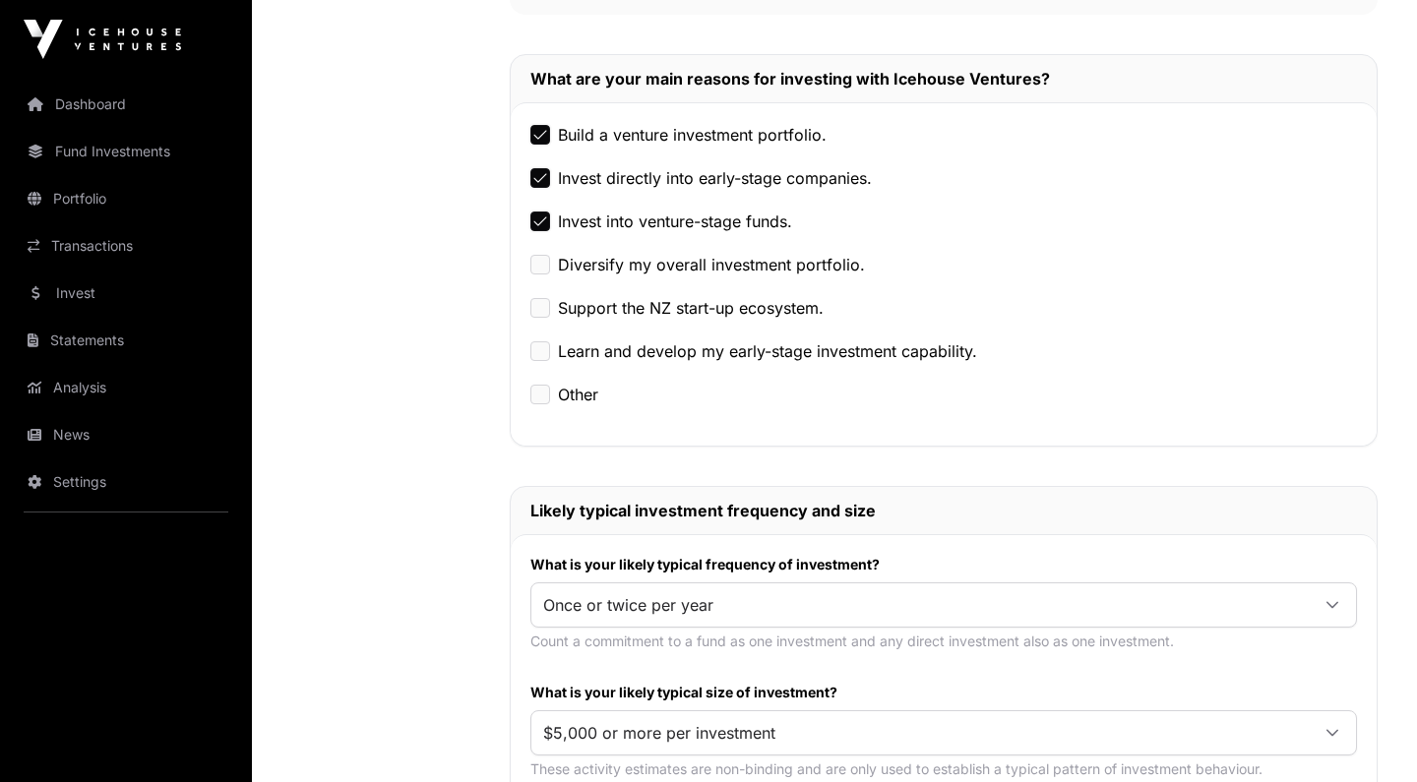
scroll to position [655, 0]
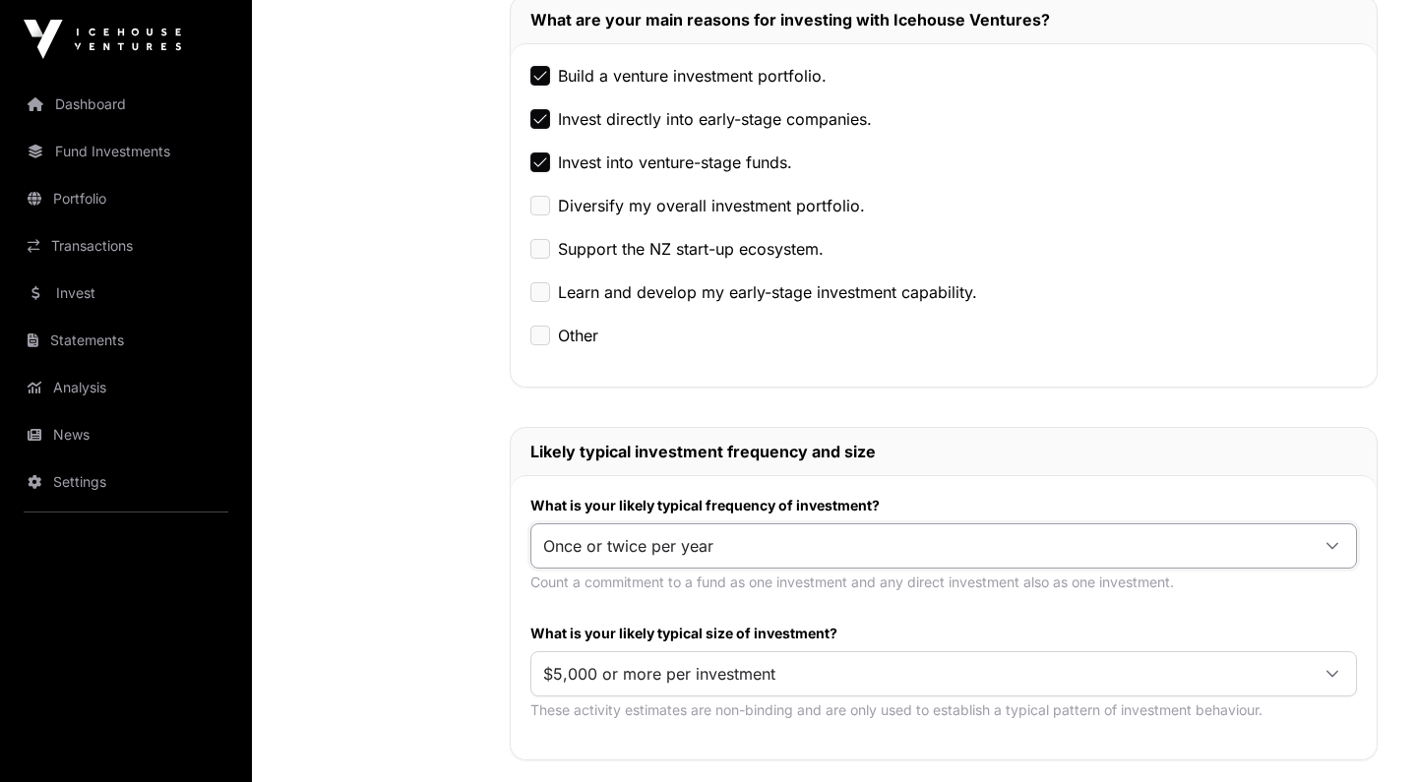
click at [1021, 528] on span "Once or twice per year" at bounding box center [919, 545] width 777 height 35
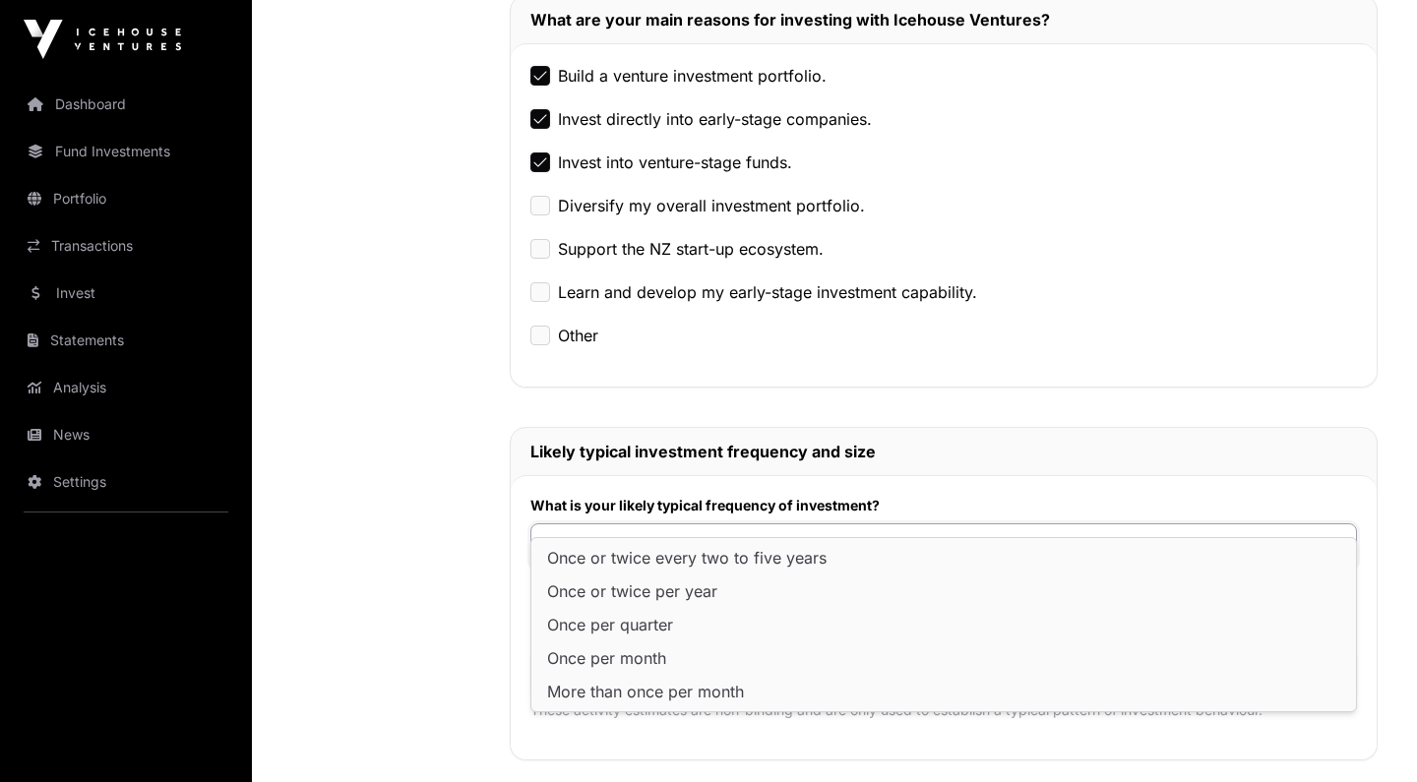
click at [1179, 374] on div "What are your main reasons for investing with Icehouse Ventures? Build a ventur…" at bounding box center [944, 377] width 868 height 765
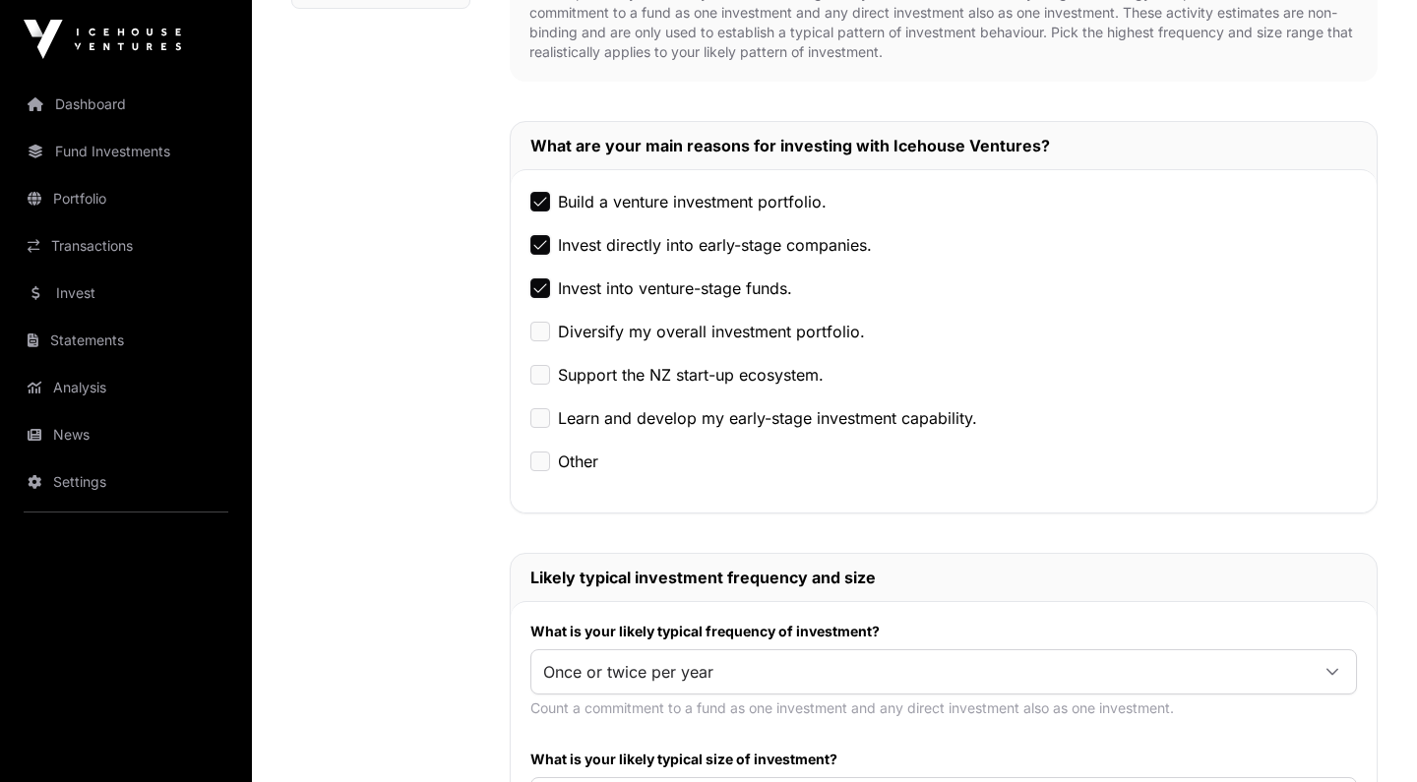
scroll to position [1239, 0]
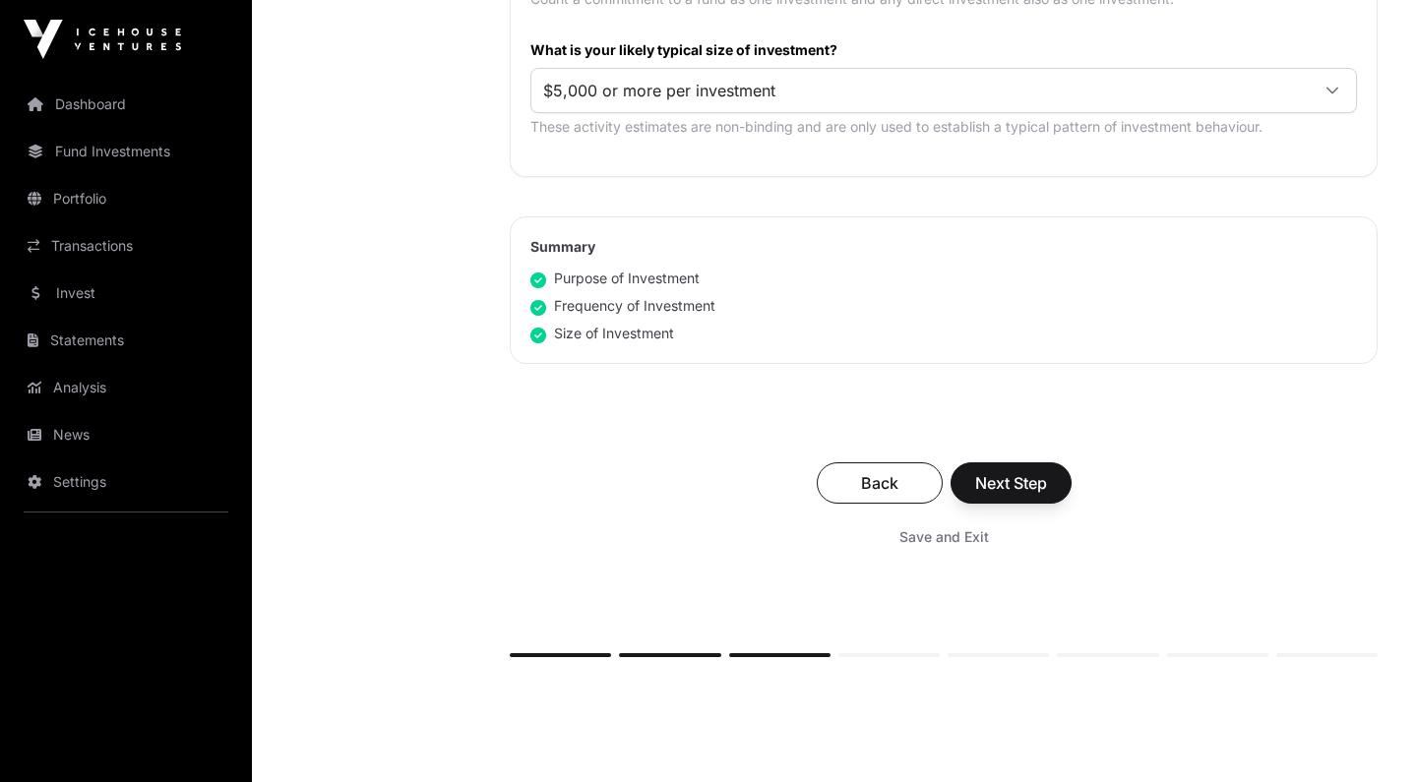
click at [1023, 471] on span "Next Step" at bounding box center [1011, 483] width 72 height 24
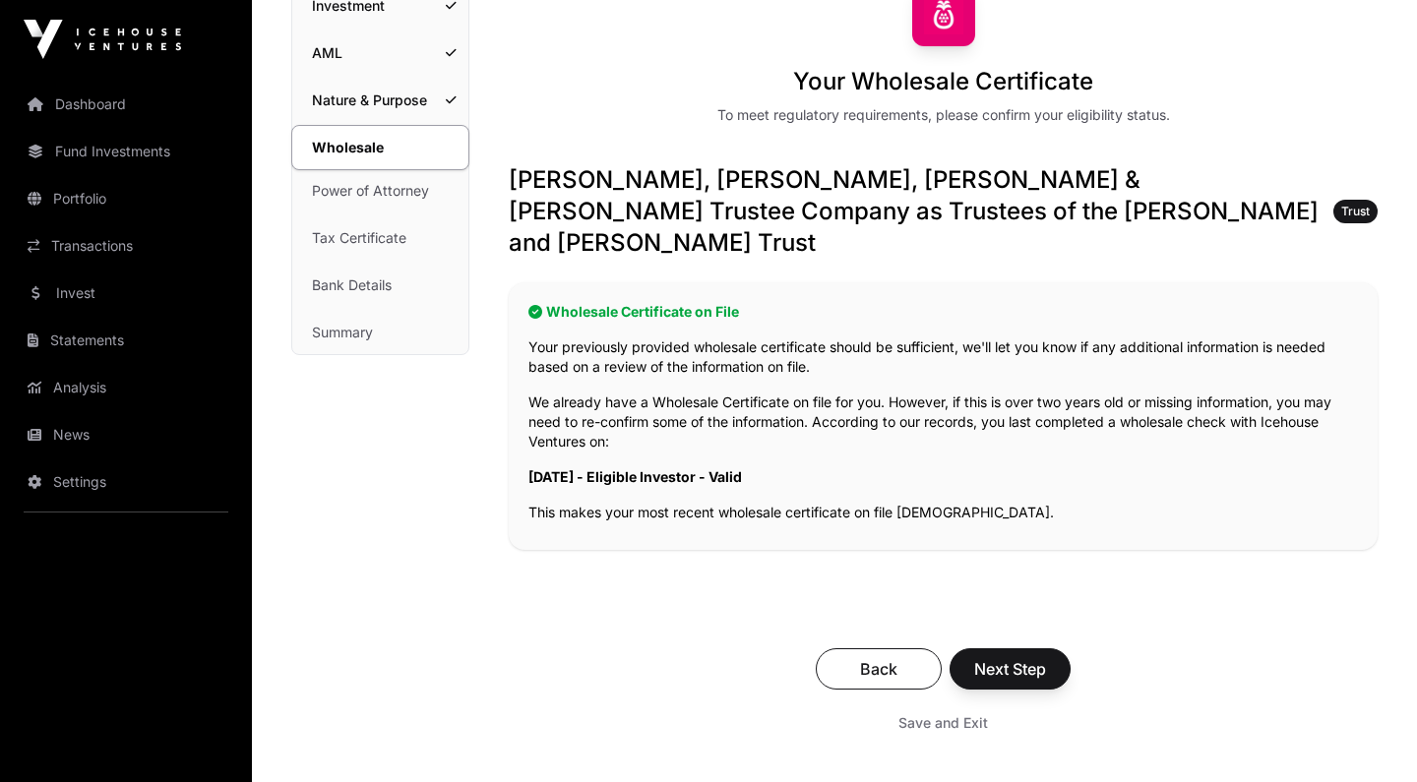
scroll to position [210, 0]
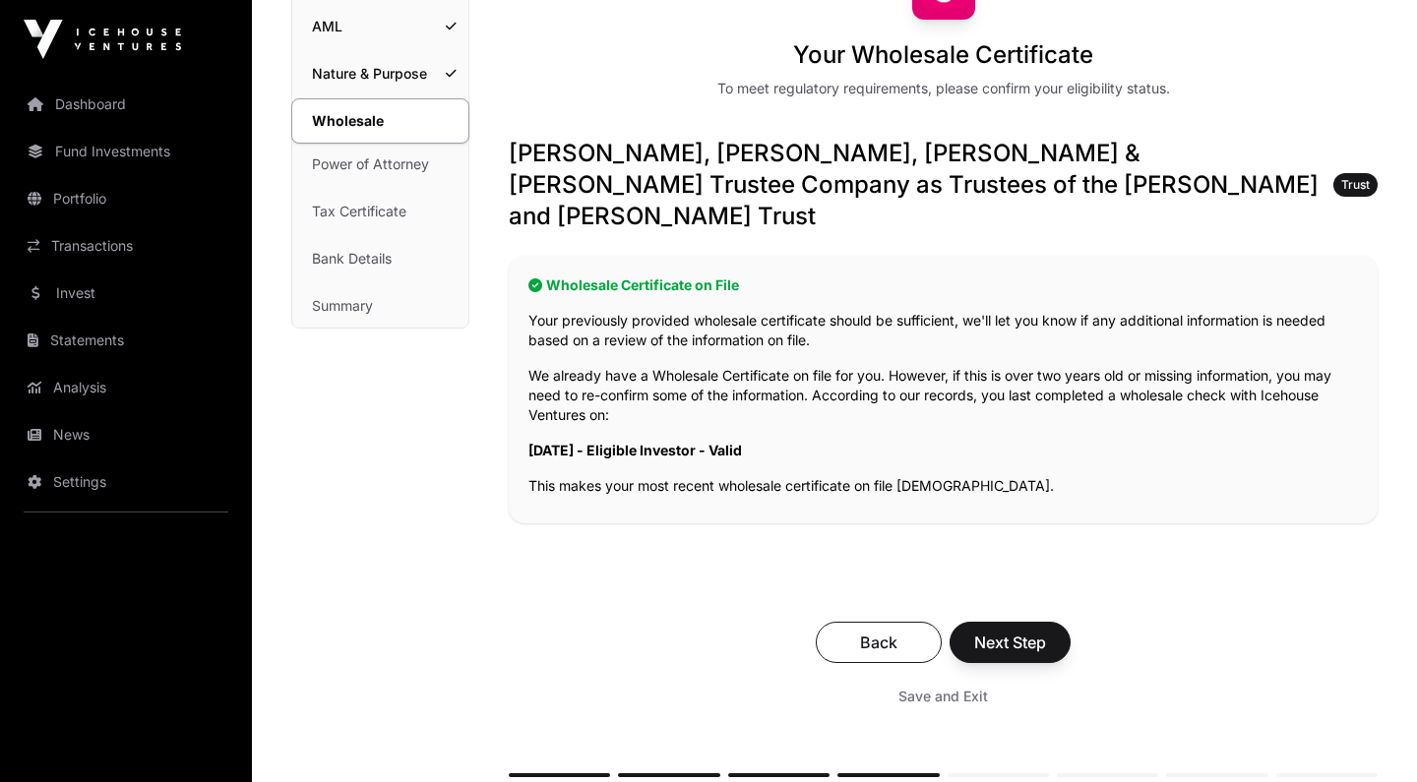
click at [1028, 631] on span "Next Step" at bounding box center [1010, 643] width 72 height 24
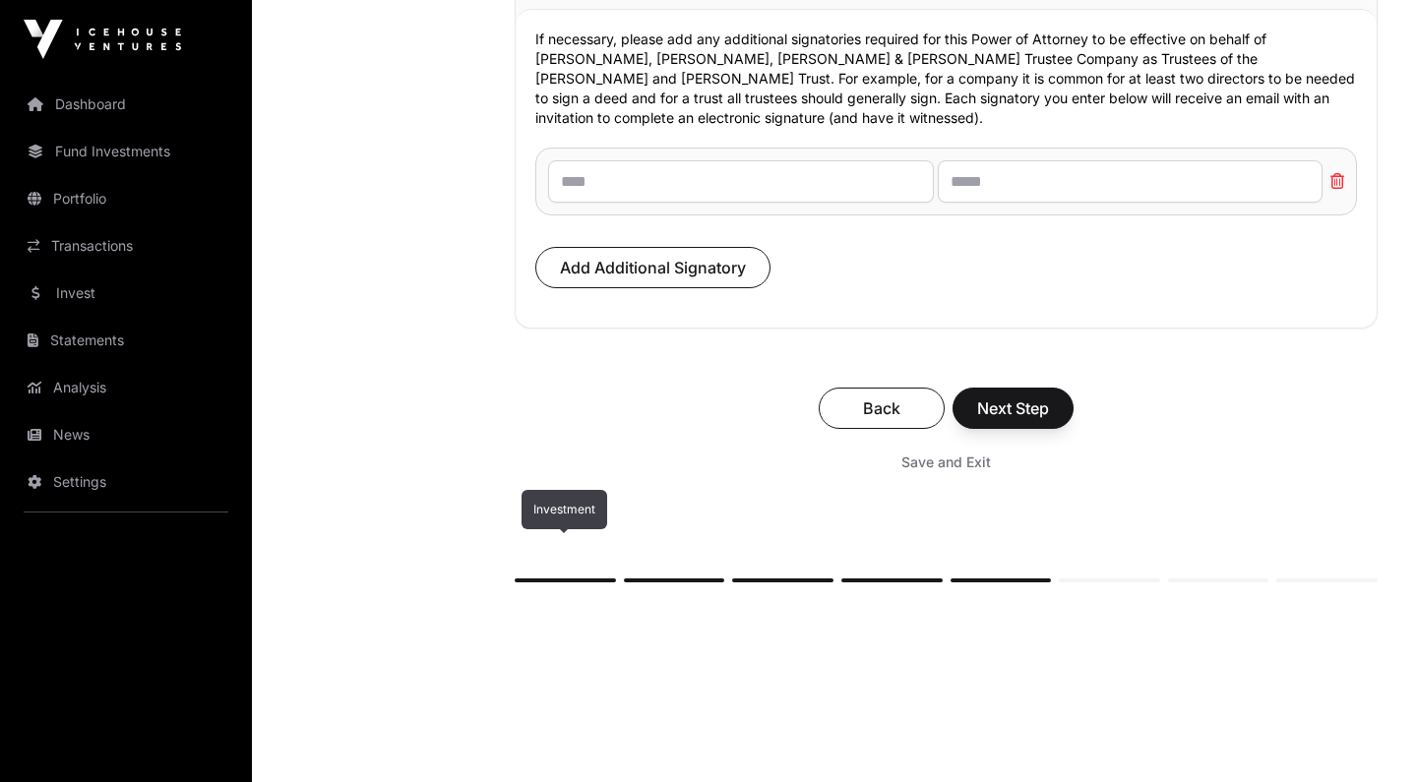
scroll to position [14326, 0]
click at [941, 454] on span "Save and Exit" at bounding box center [946, 464] width 90 height 20
